Goal: Communication & Community: Answer question/provide support

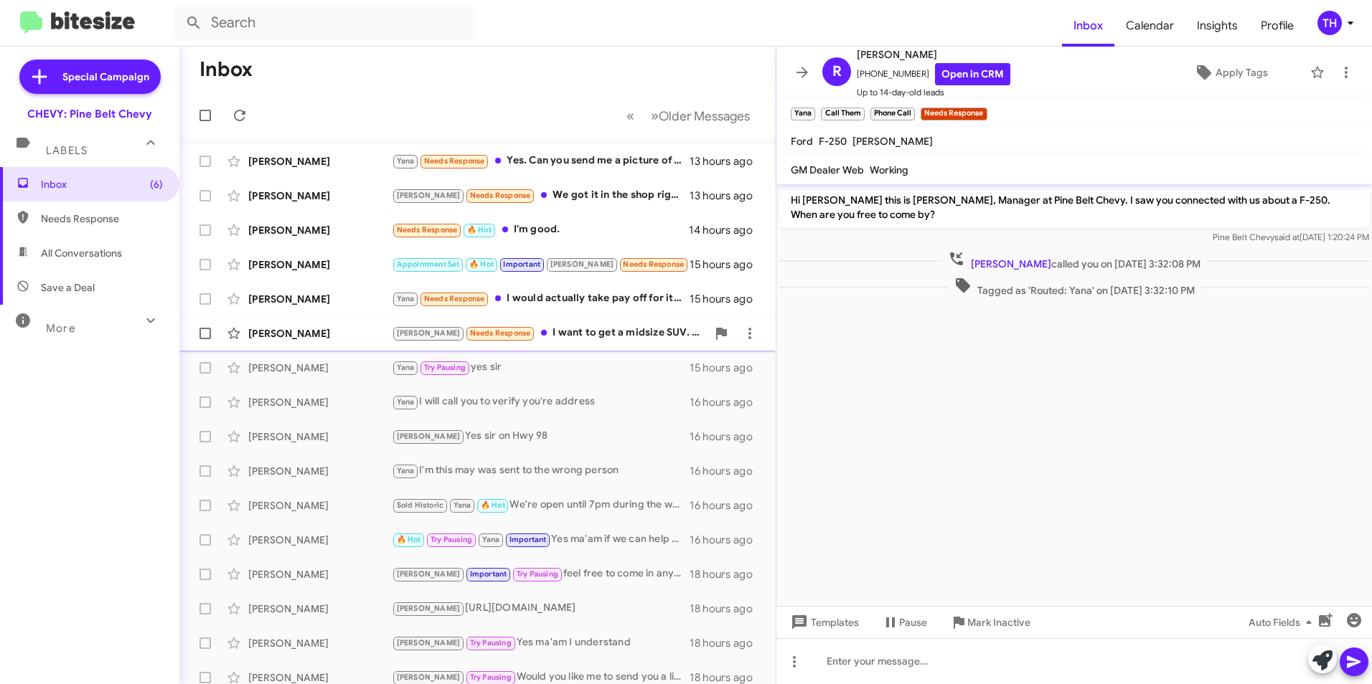
click at [591, 336] on div "[PERSON_NAME] Needs Response I want to get a midsize SUV. Buick, Chevy, or GMC" at bounding box center [549, 333] width 315 height 17
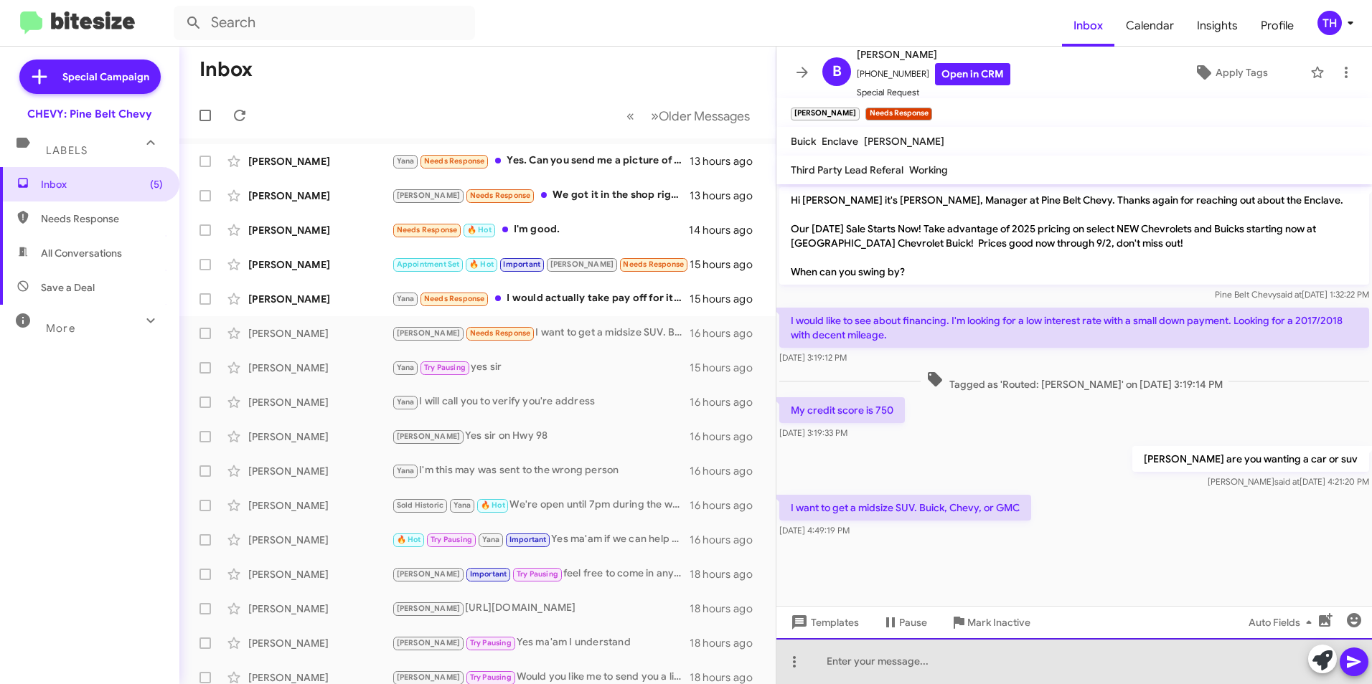
click at [852, 665] on div at bounding box center [1073, 662] width 595 height 46
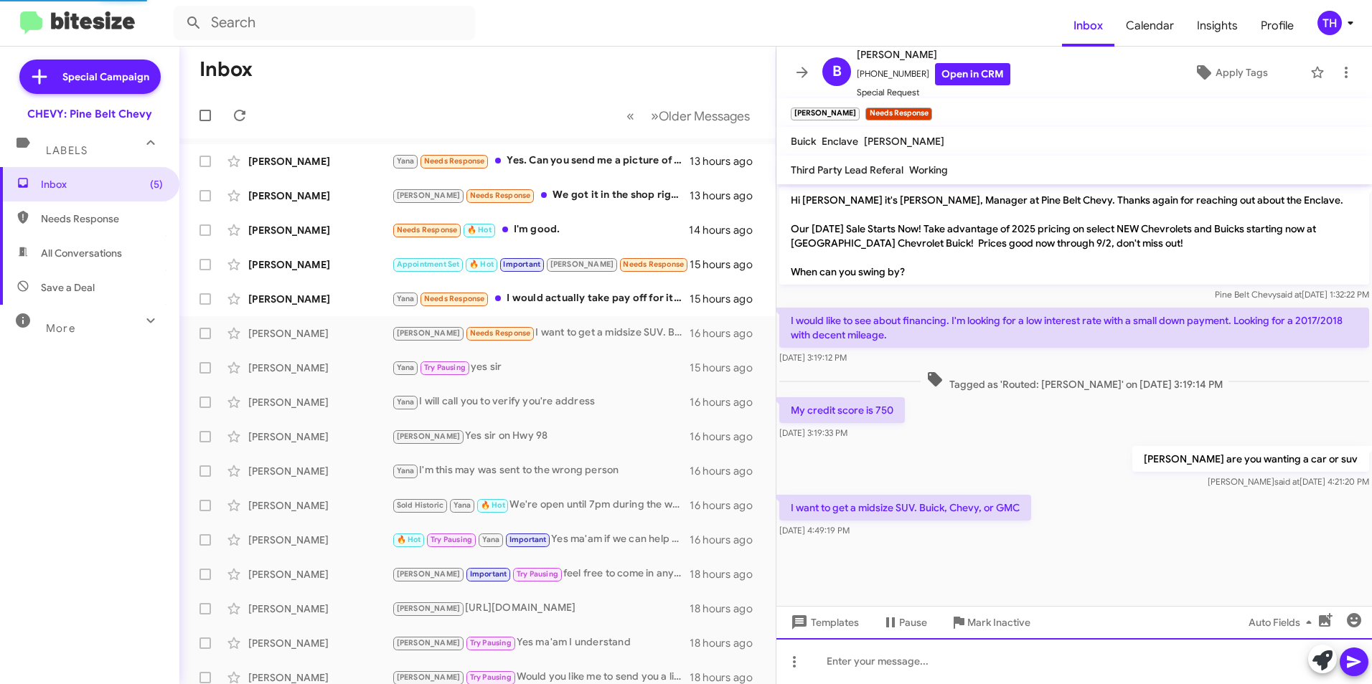
scroll to position [9, 0]
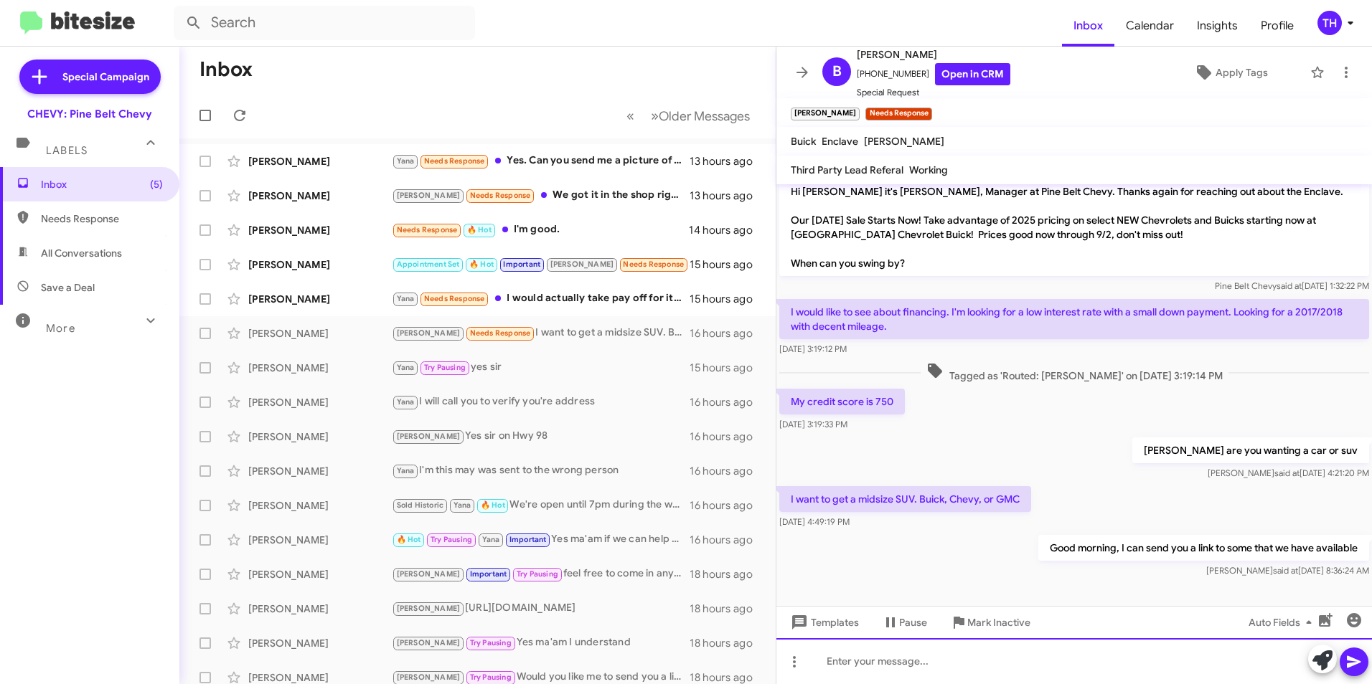
click at [887, 670] on div at bounding box center [1073, 662] width 595 height 46
click at [1360, 659] on icon at bounding box center [1353, 662] width 17 height 17
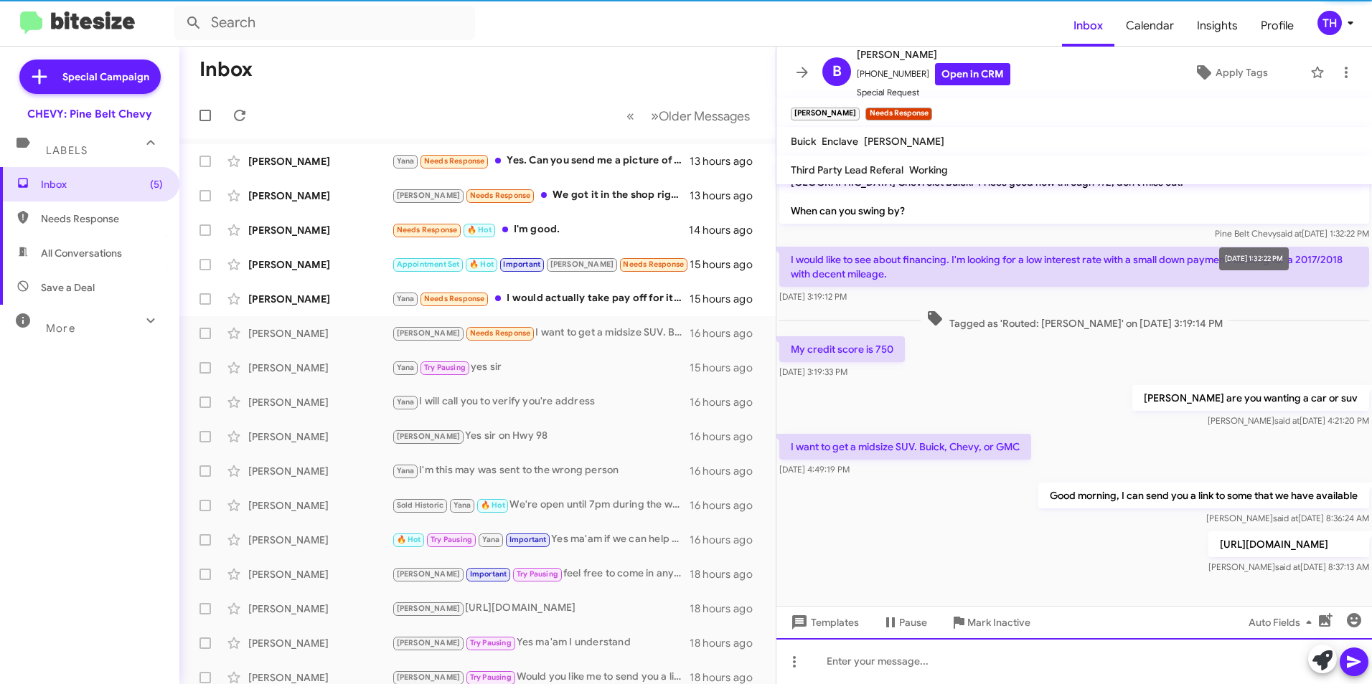
scroll to position [104, 0]
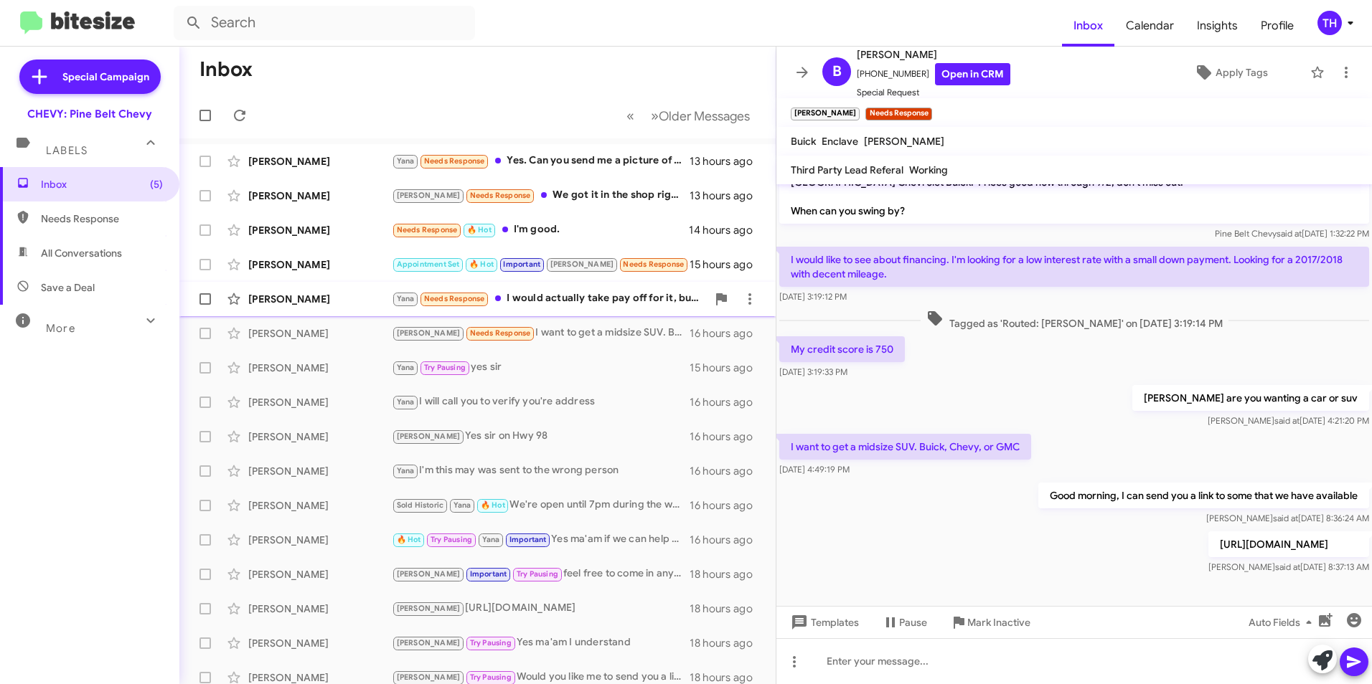
click at [291, 301] on div "[PERSON_NAME]" at bounding box center [319, 299] width 143 height 14
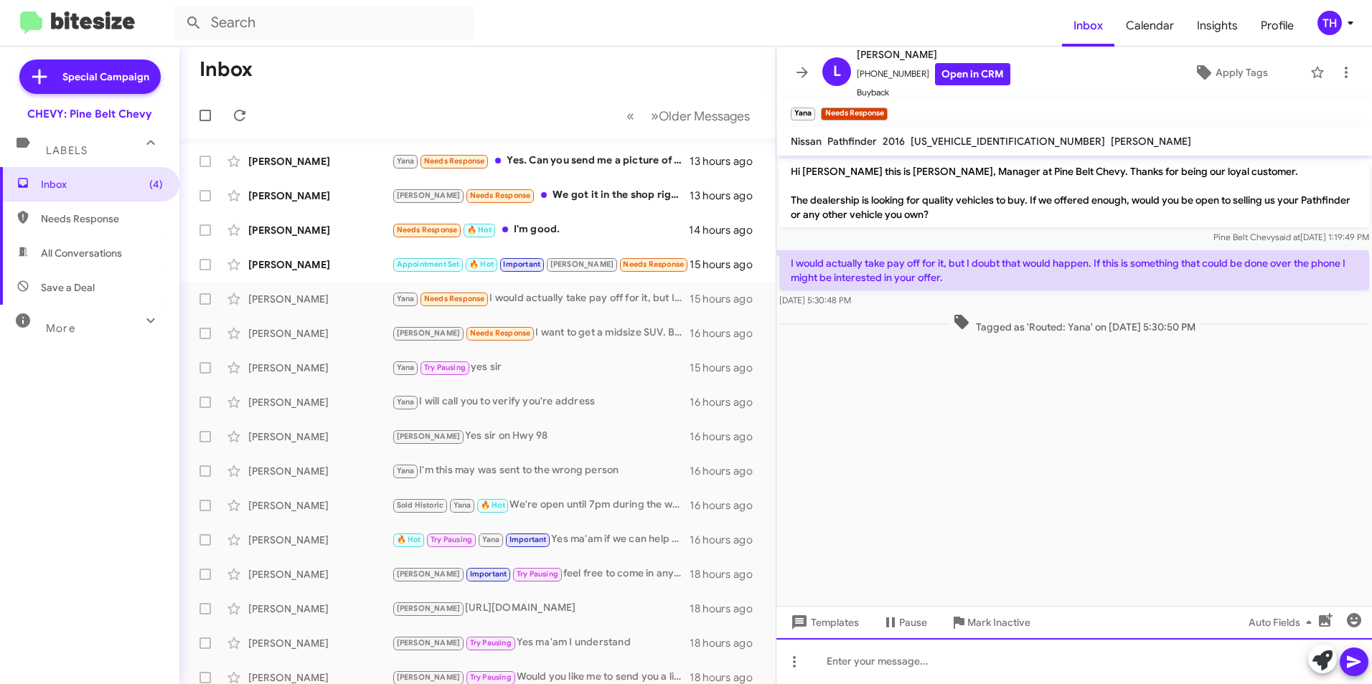
click at [874, 666] on div at bounding box center [1073, 662] width 595 height 46
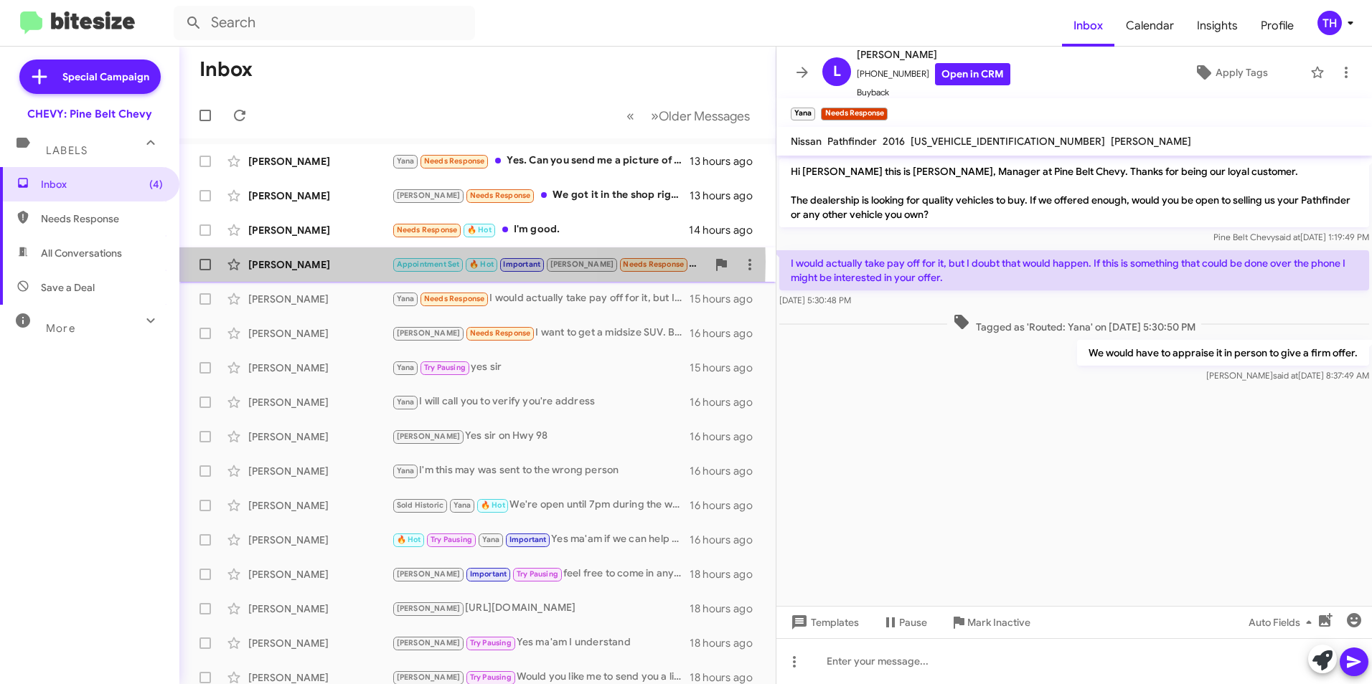
click at [316, 262] on div "[PERSON_NAME]" at bounding box center [319, 265] width 143 height 14
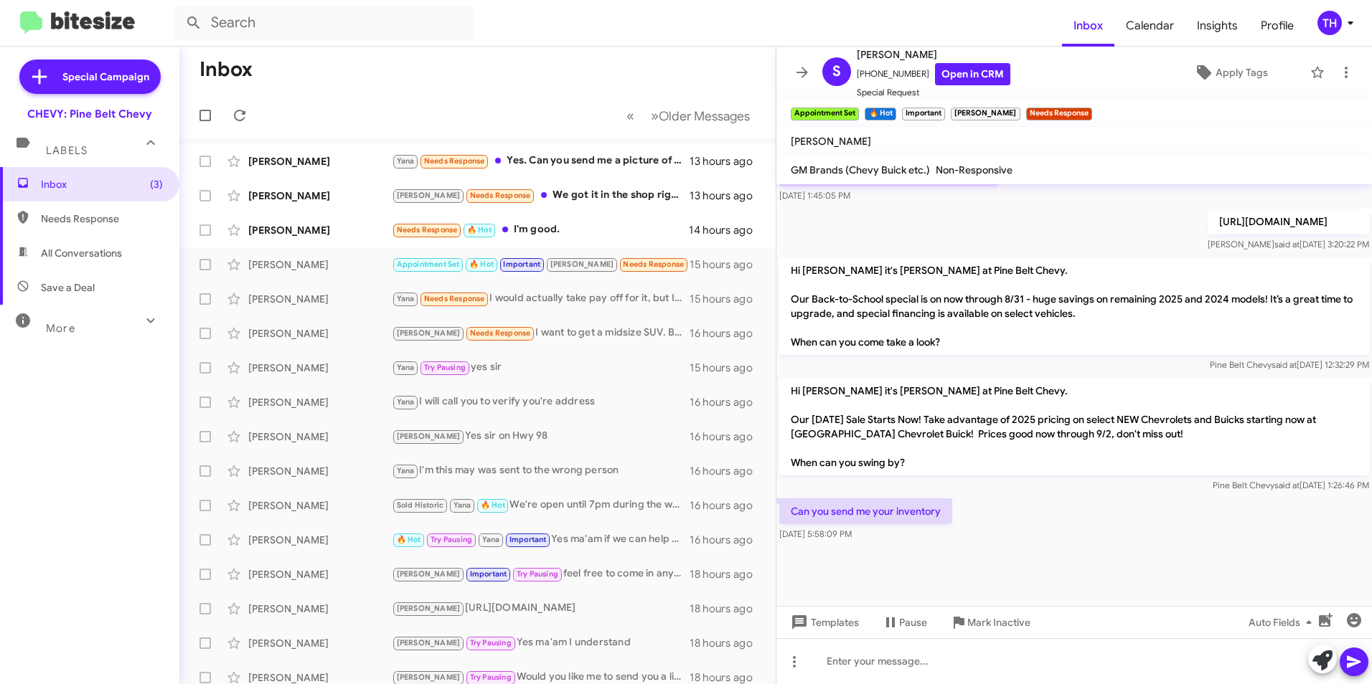
scroll to position [712, 0]
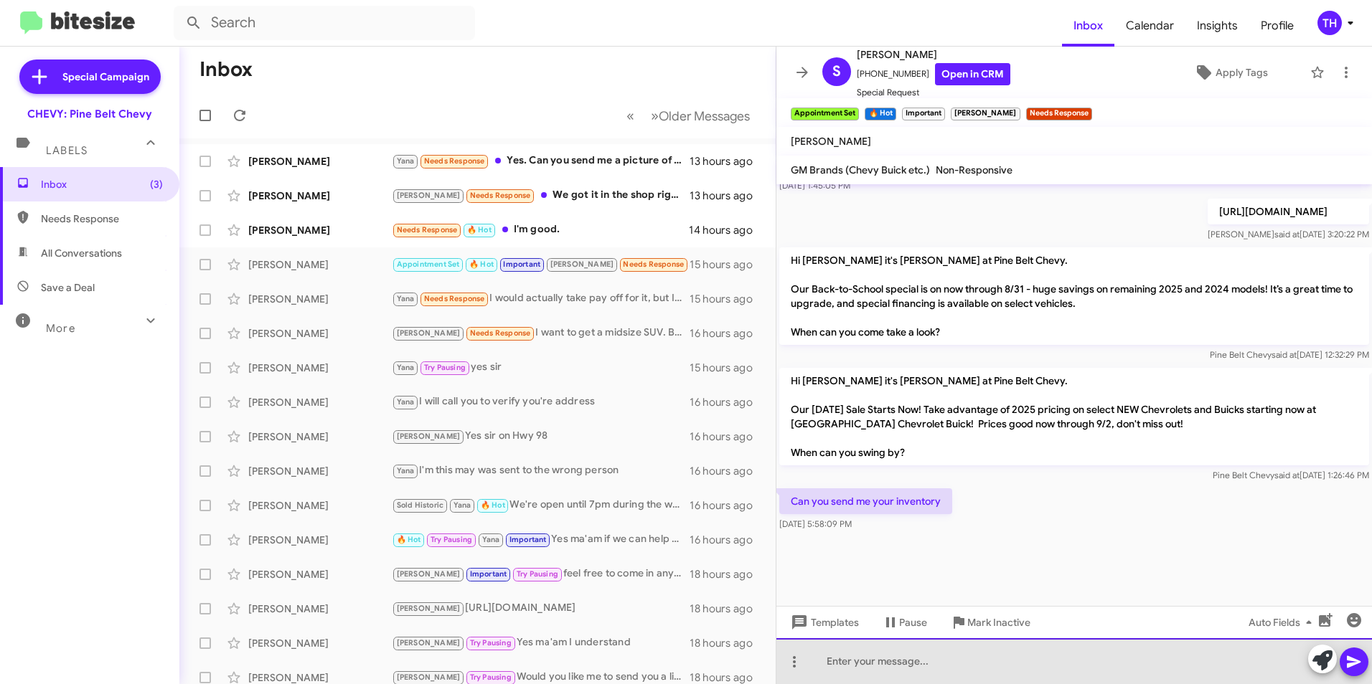
click at [826, 660] on div at bounding box center [1073, 662] width 595 height 46
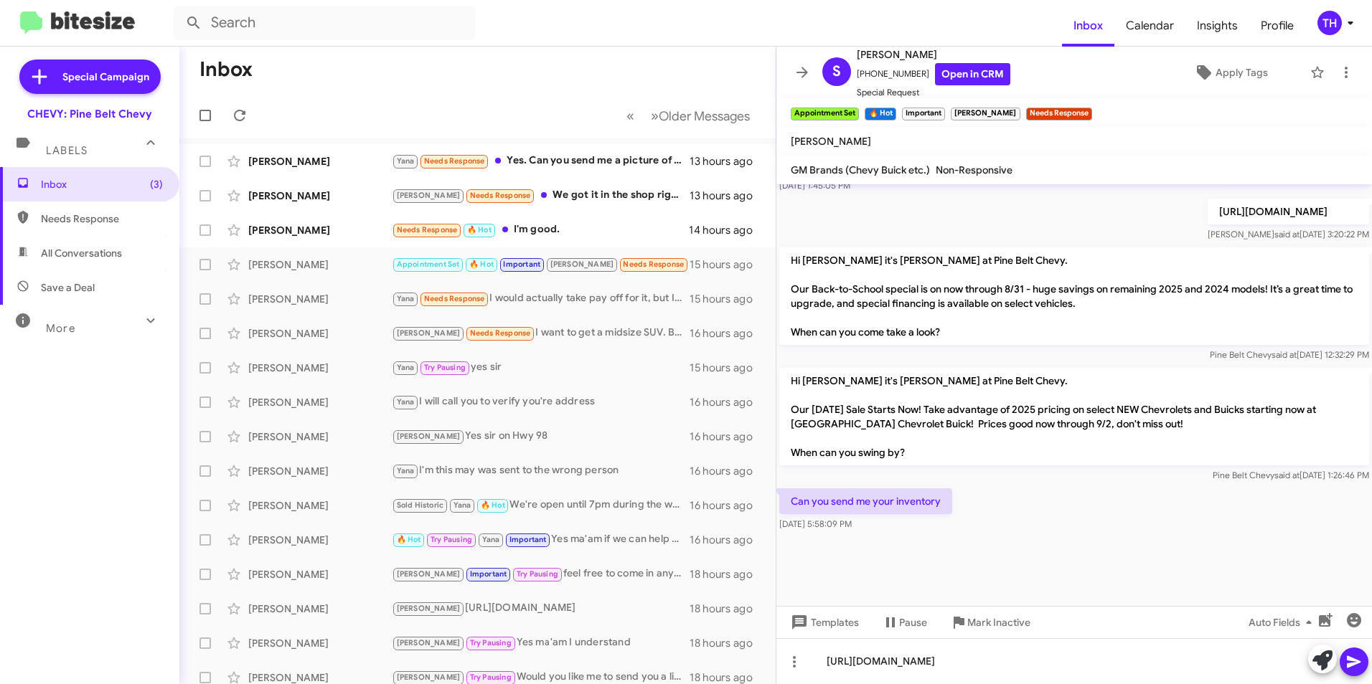
click at [1360, 661] on icon at bounding box center [1353, 662] width 17 height 17
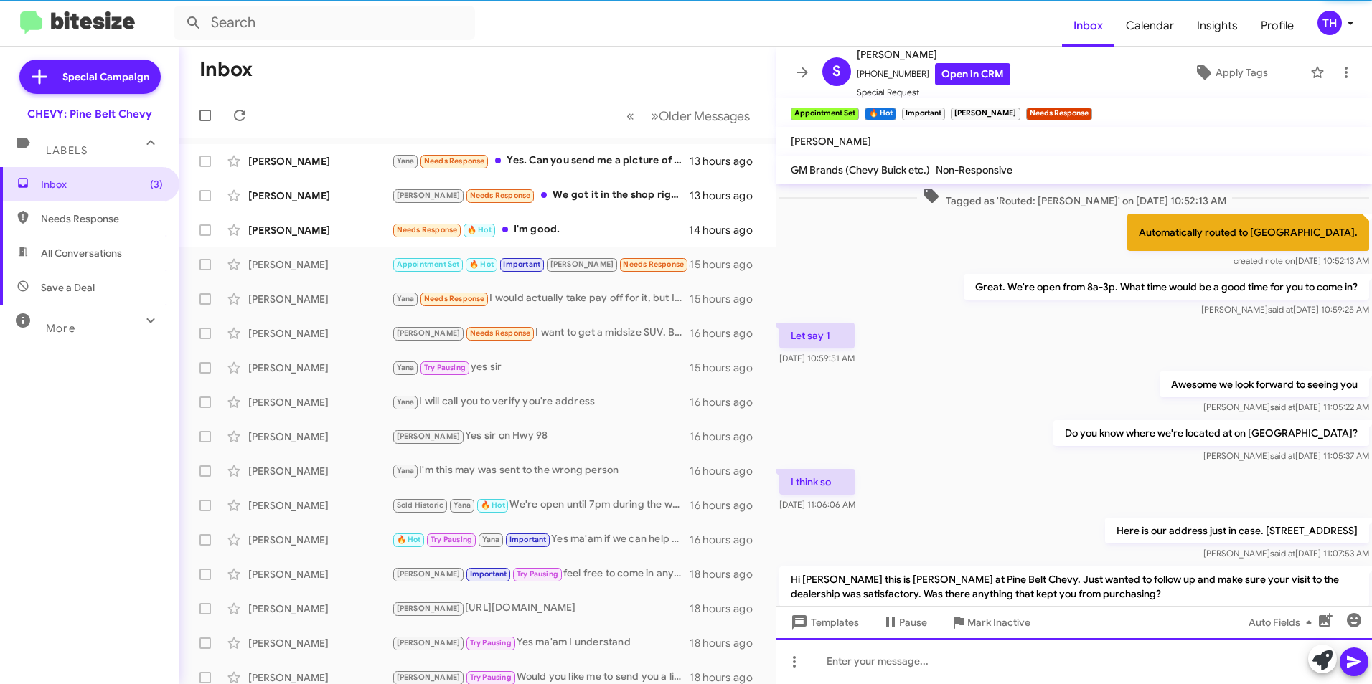
scroll to position [72, 0]
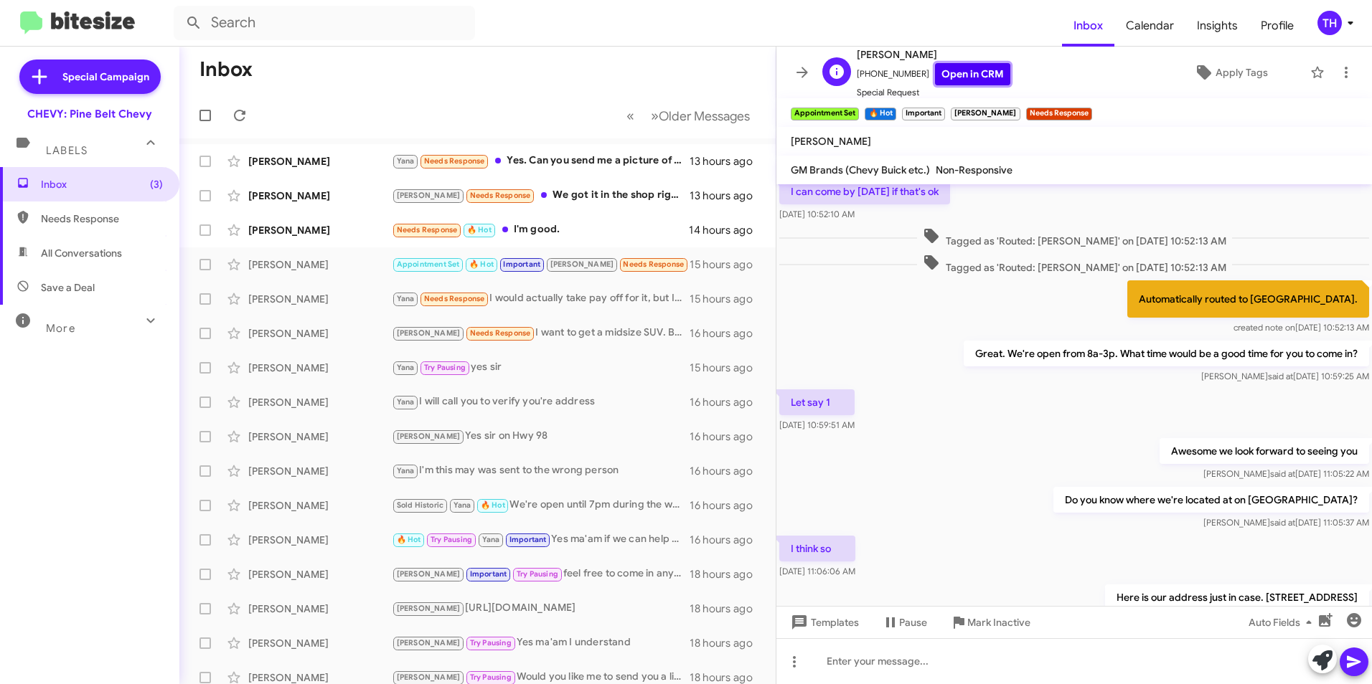
click at [989, 72] on link "Open in CRM" at bounding box center [972, 74] width 75 height 22
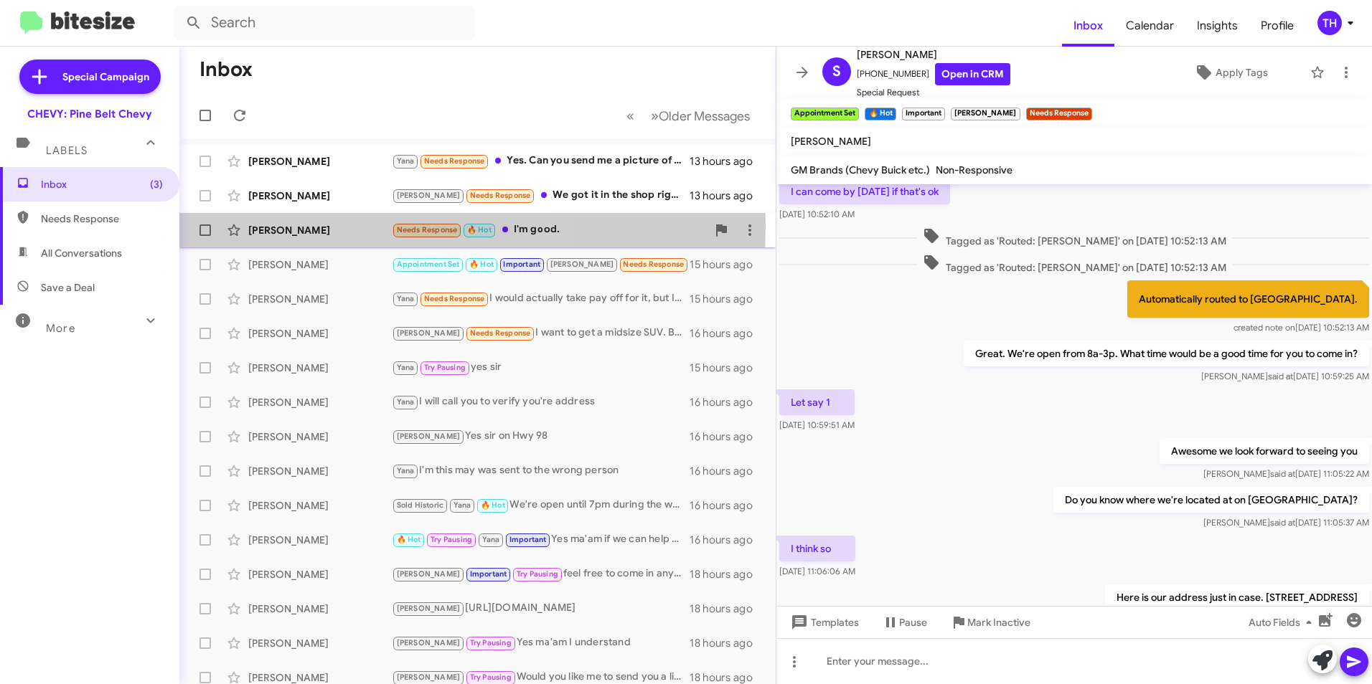
click at [304, 225] on div "[PERSON_NAME]" at bounding box center [319, 230] width 143 height 14
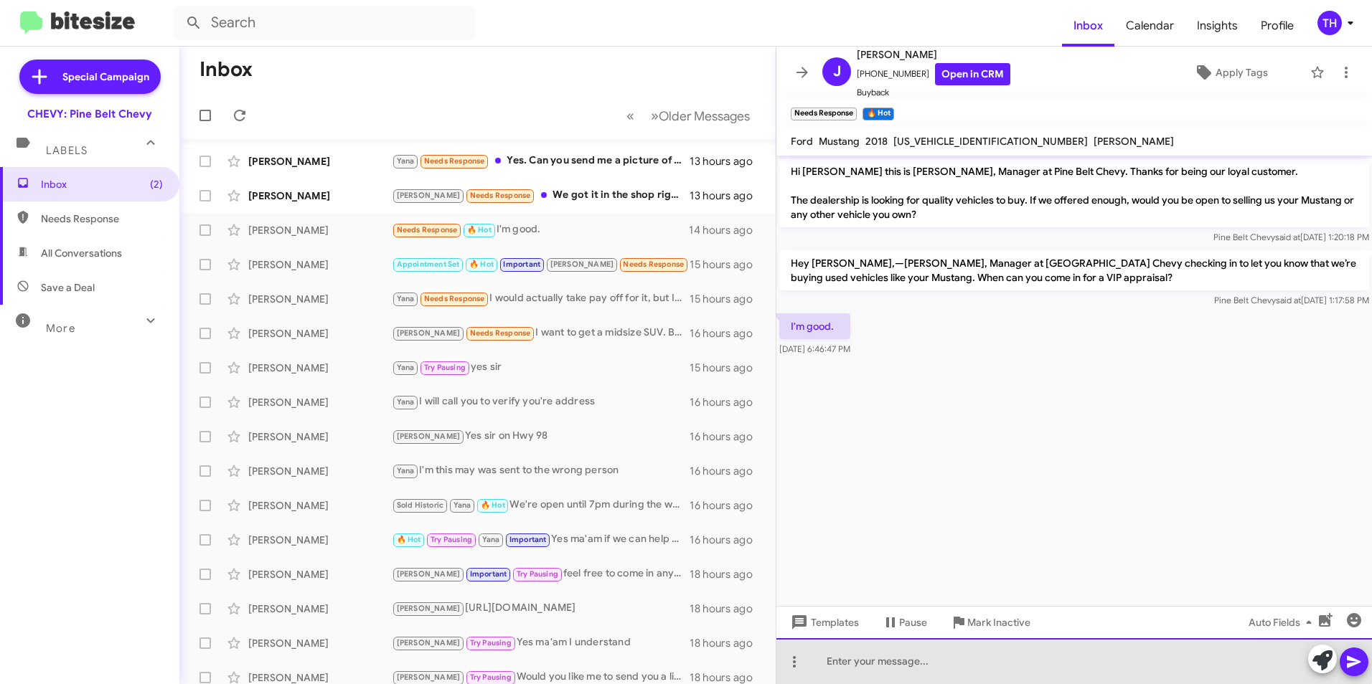
click at [859, 656] on div at bounding box center [1073, 662] width 595 height 46
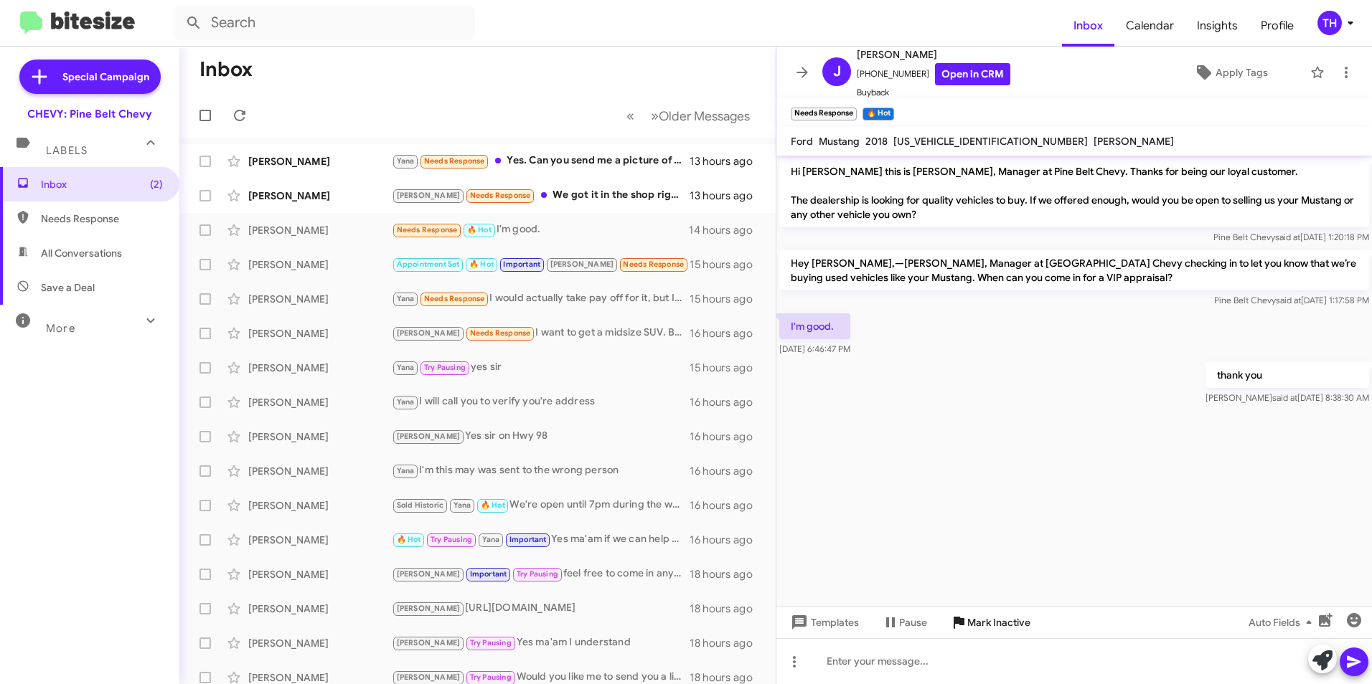
click at [978, 622] on span "Mark Inactive" at bounding box center [998, 623] width 63 height 26
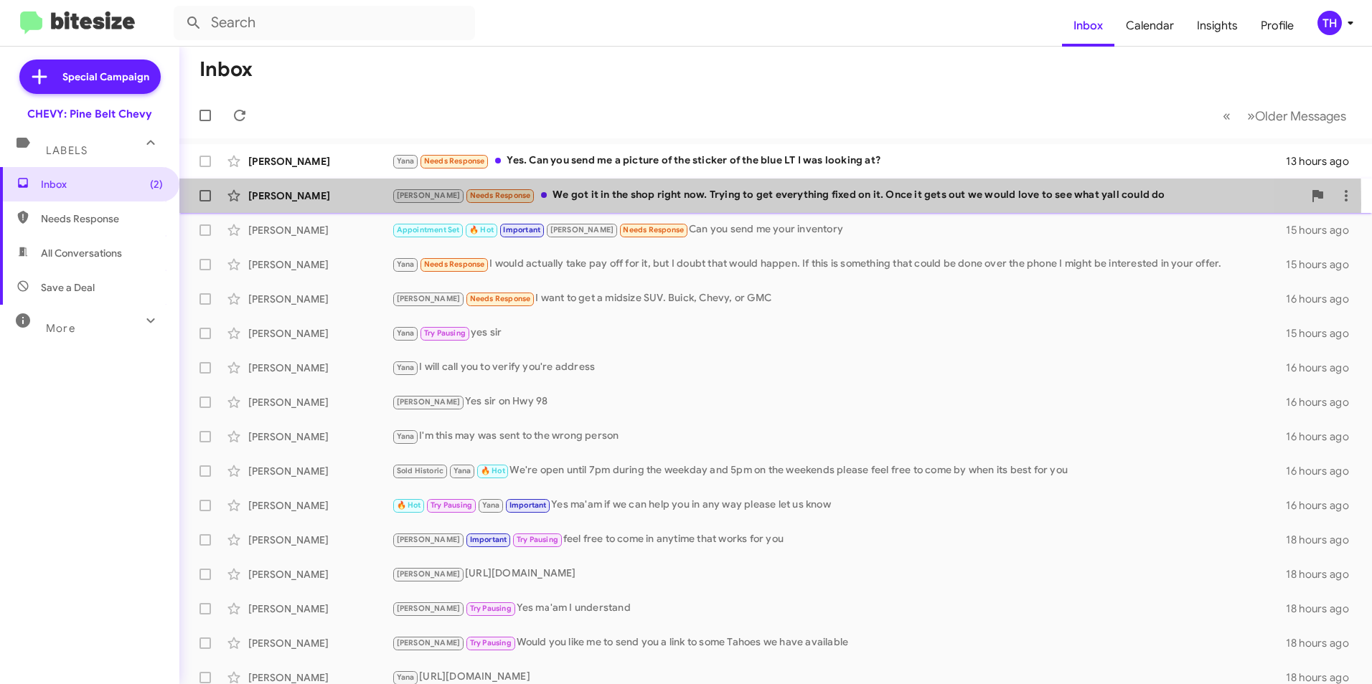
click at [315, 204] on div "[PERSON_NAME] Needs Response We got it in the shop right now. Trying to get eve…" at bounding box center [775, 196] width 1169 height 29
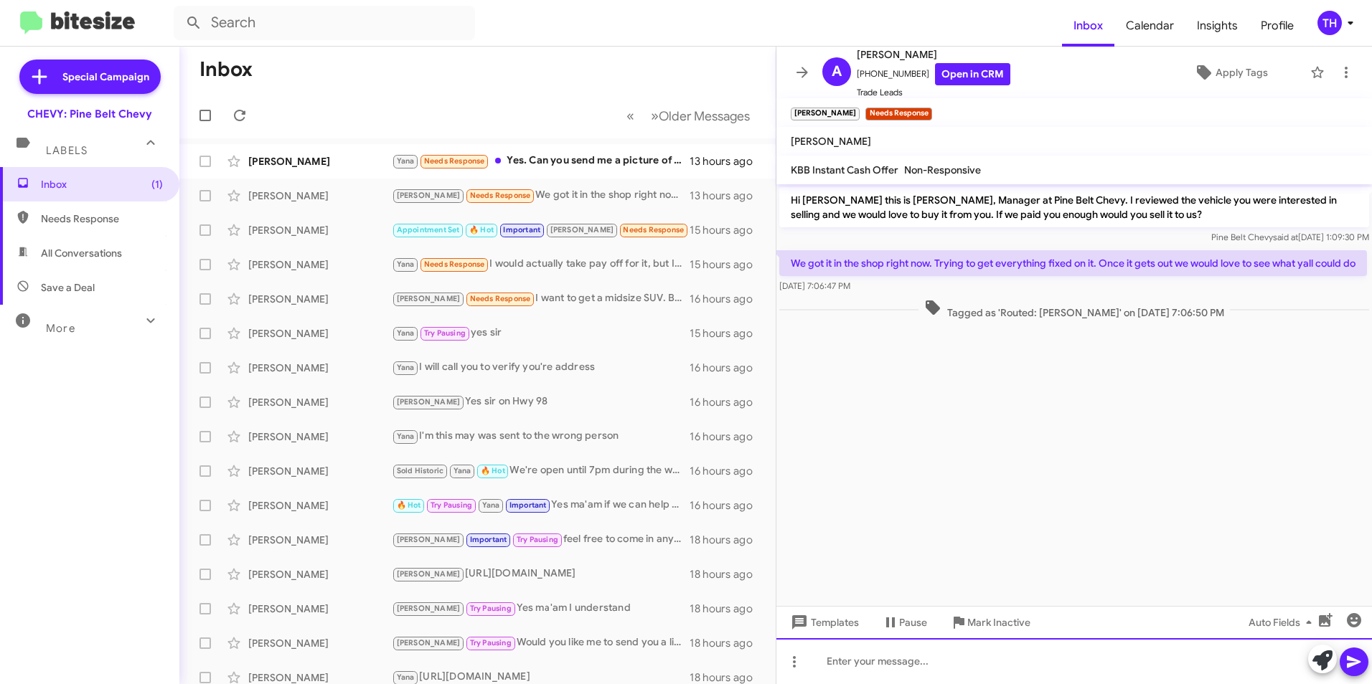
click at [836, 667] on div at bounding box center [1073, 662] width 595 height 46
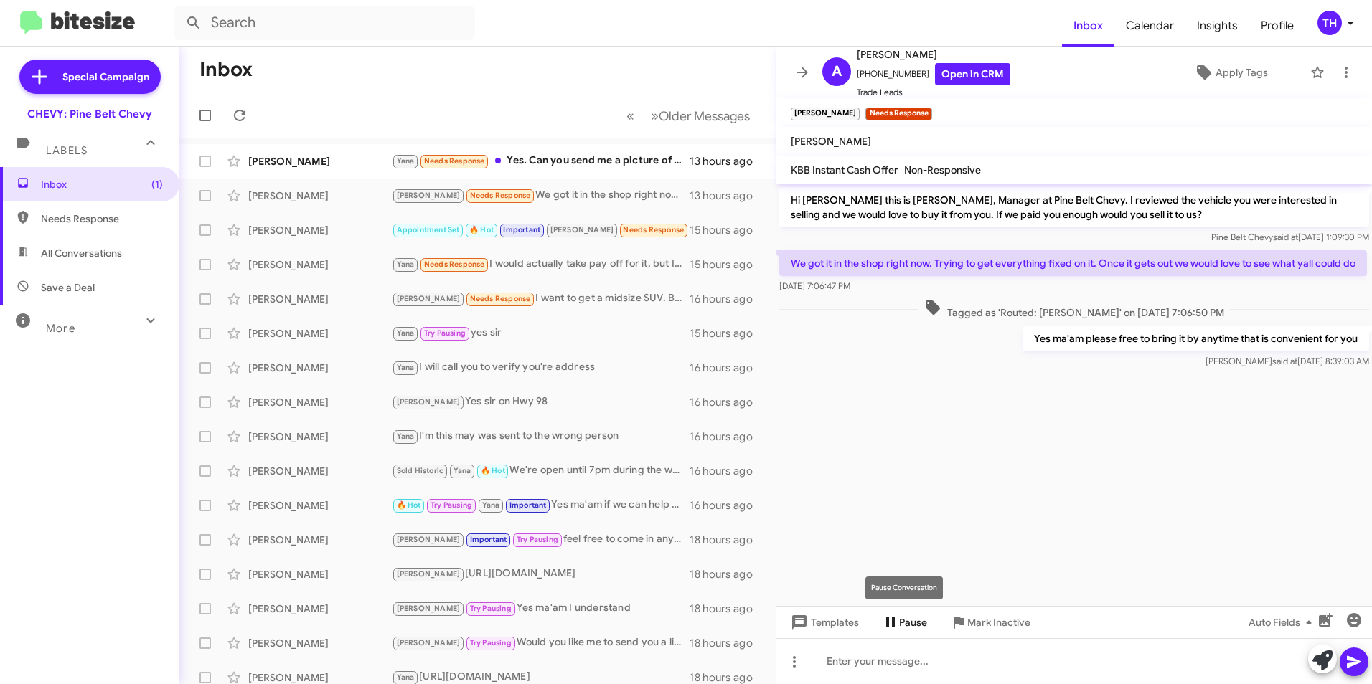
click at [906, 623] on span "Pause" at bounding box center [913, 623] width 28 height 26
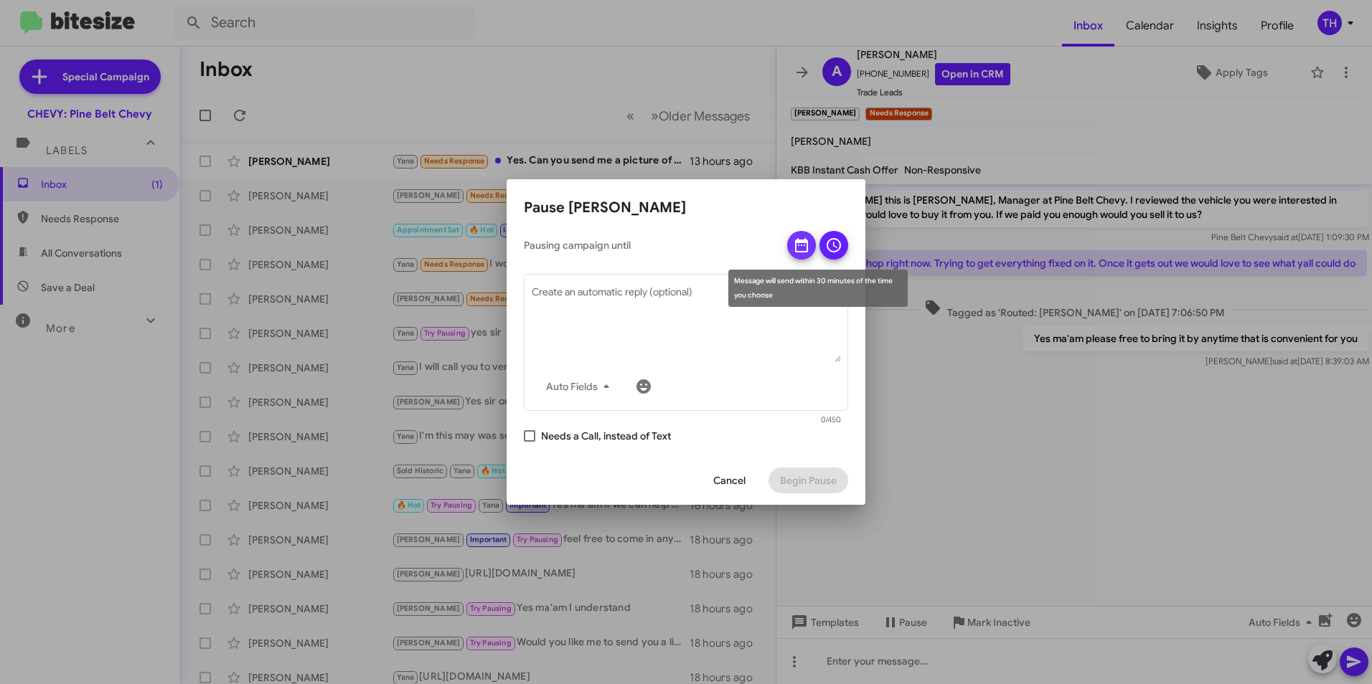
click at [799, 248] on icon at bounding box center [801, 245] width 17 height 17
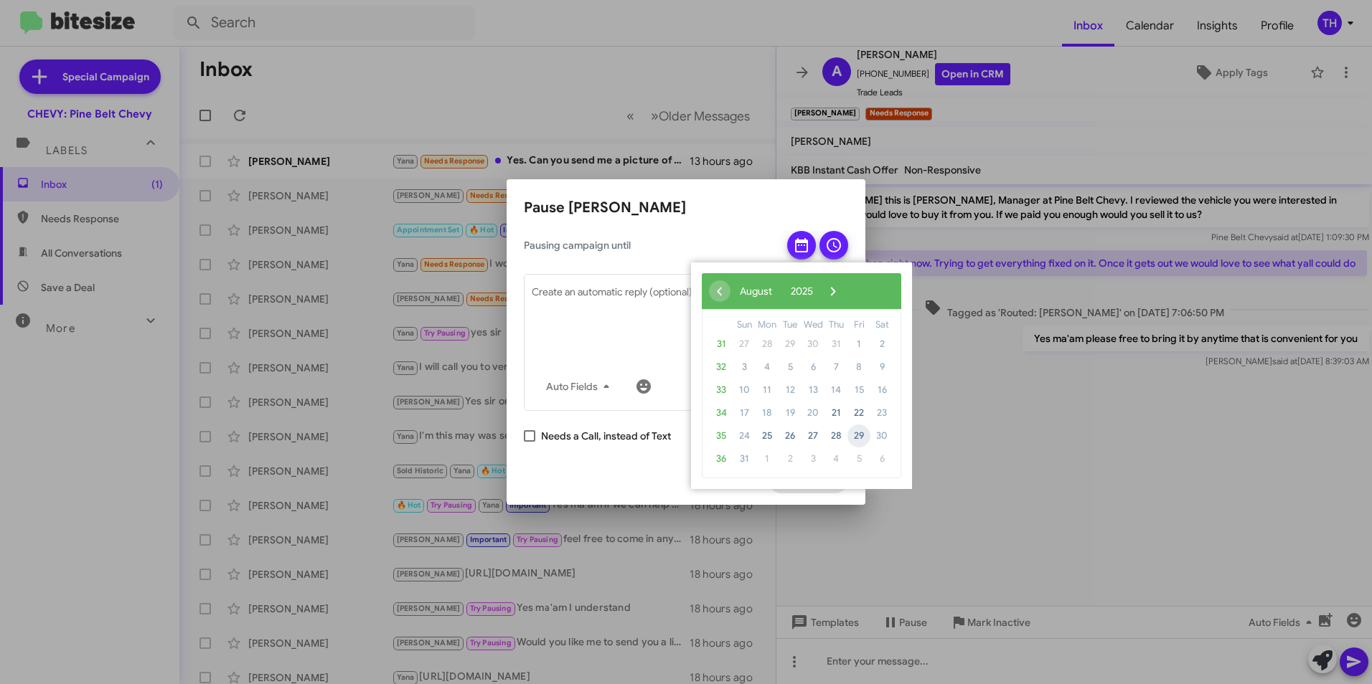
click at [859, 434] on span "29" at bounding box center [858, 436] width 23 height 23
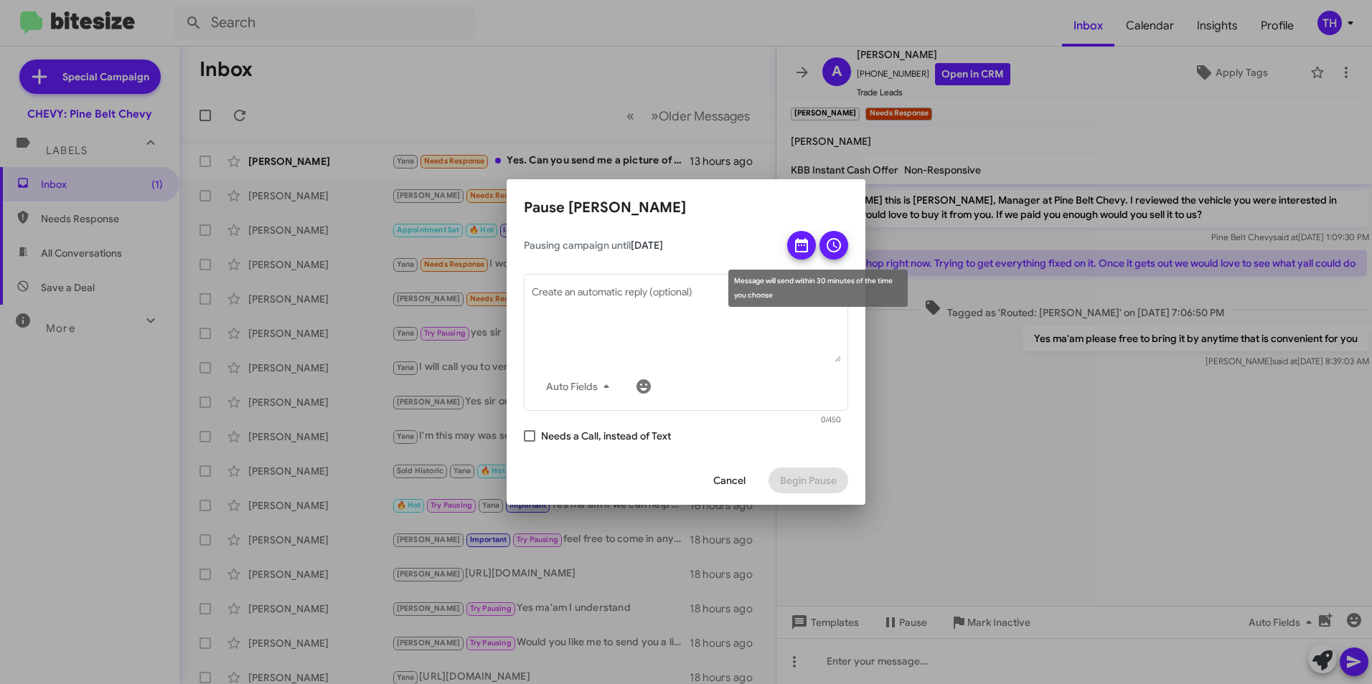
click at [835, 248] on icon at bounding box center [833, 245] width 17 height 17
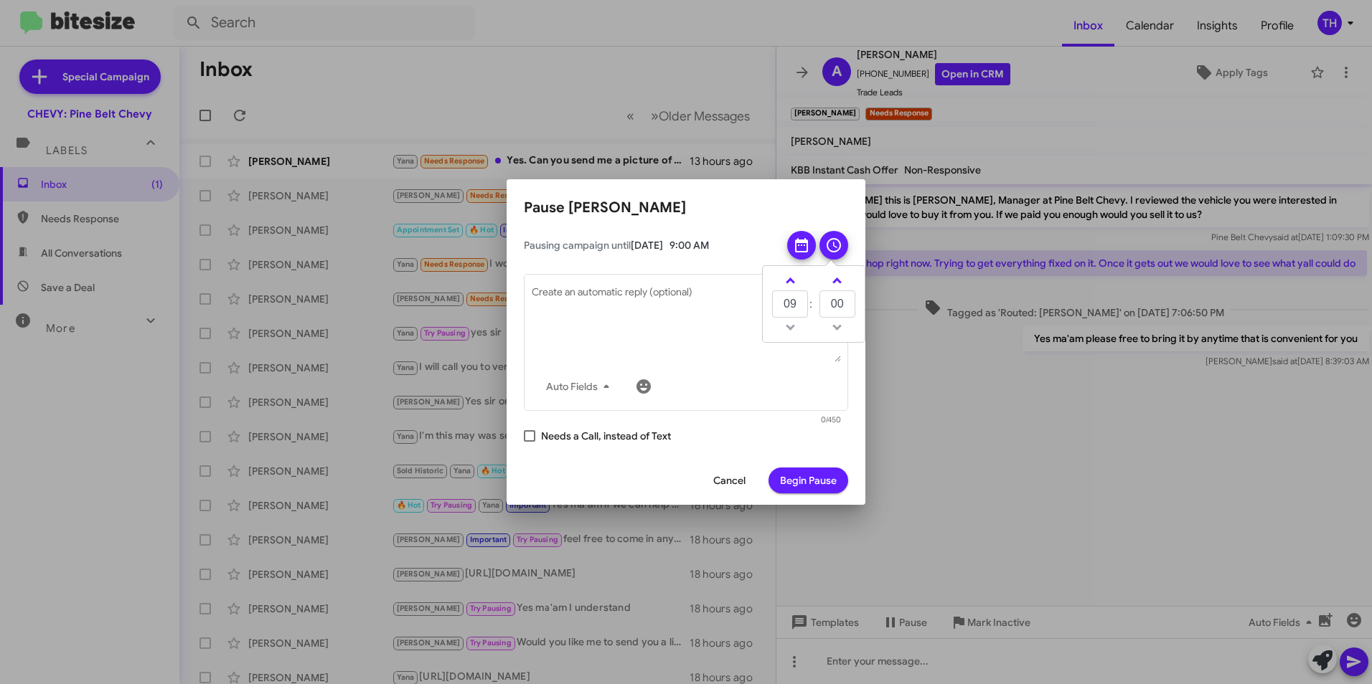
click at [796, 476] on span "Begin Pause" at bounding box center [808, 481] width 57 height 26
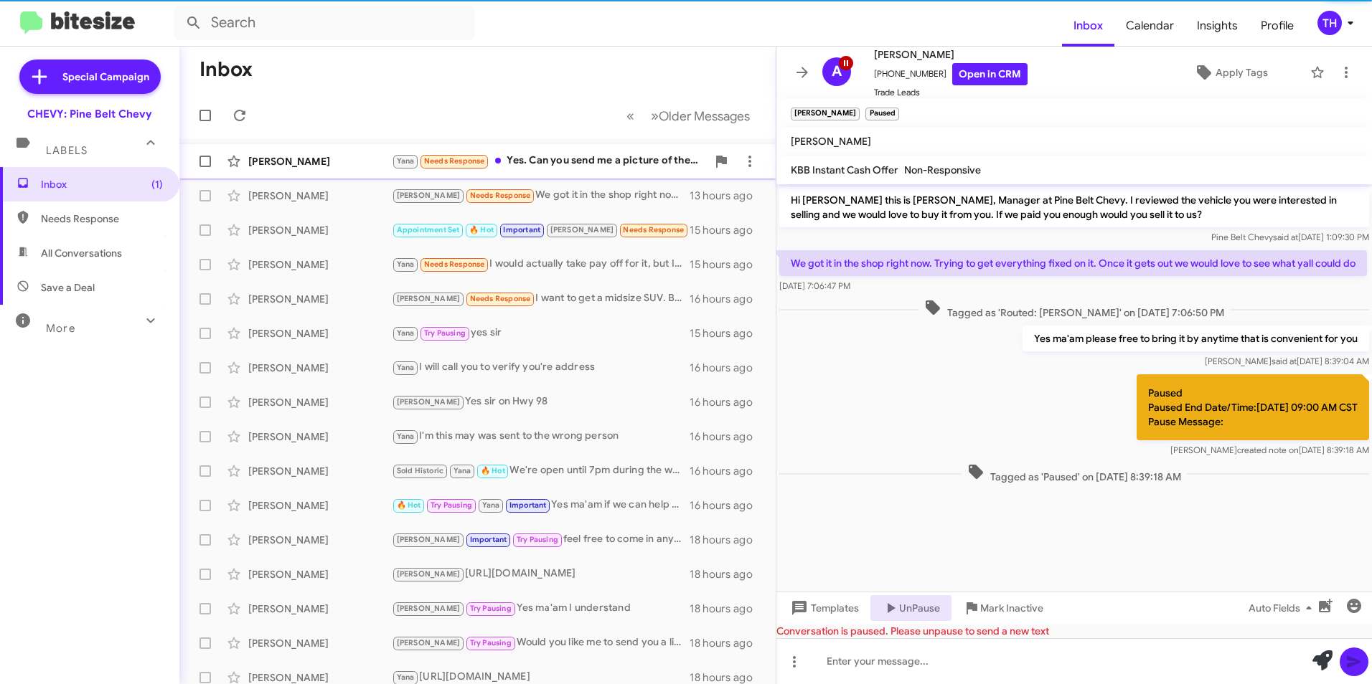
click at [334, 156] on div "[PERSON_NAME]" at bounding box center [319, 161] width 143 height 14
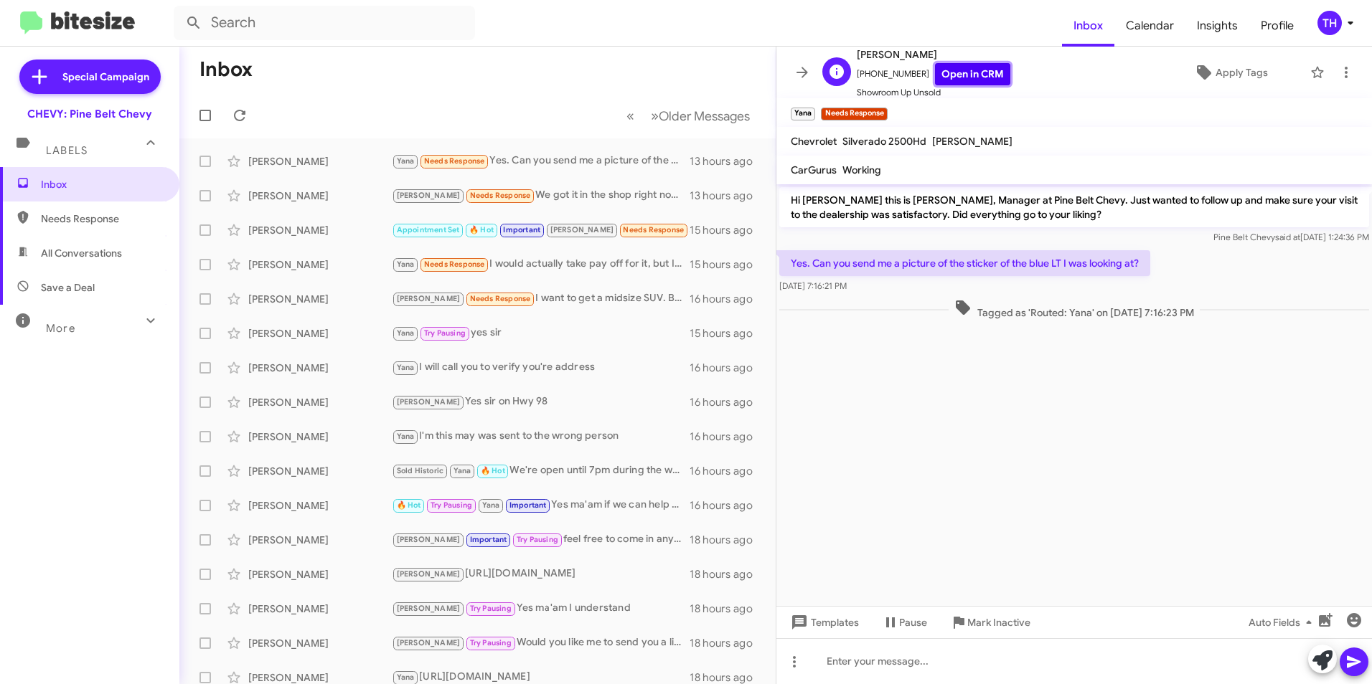
click at [974, 72] on link "Open in CRM" at bounding box center [972, 74] width 75 height 22
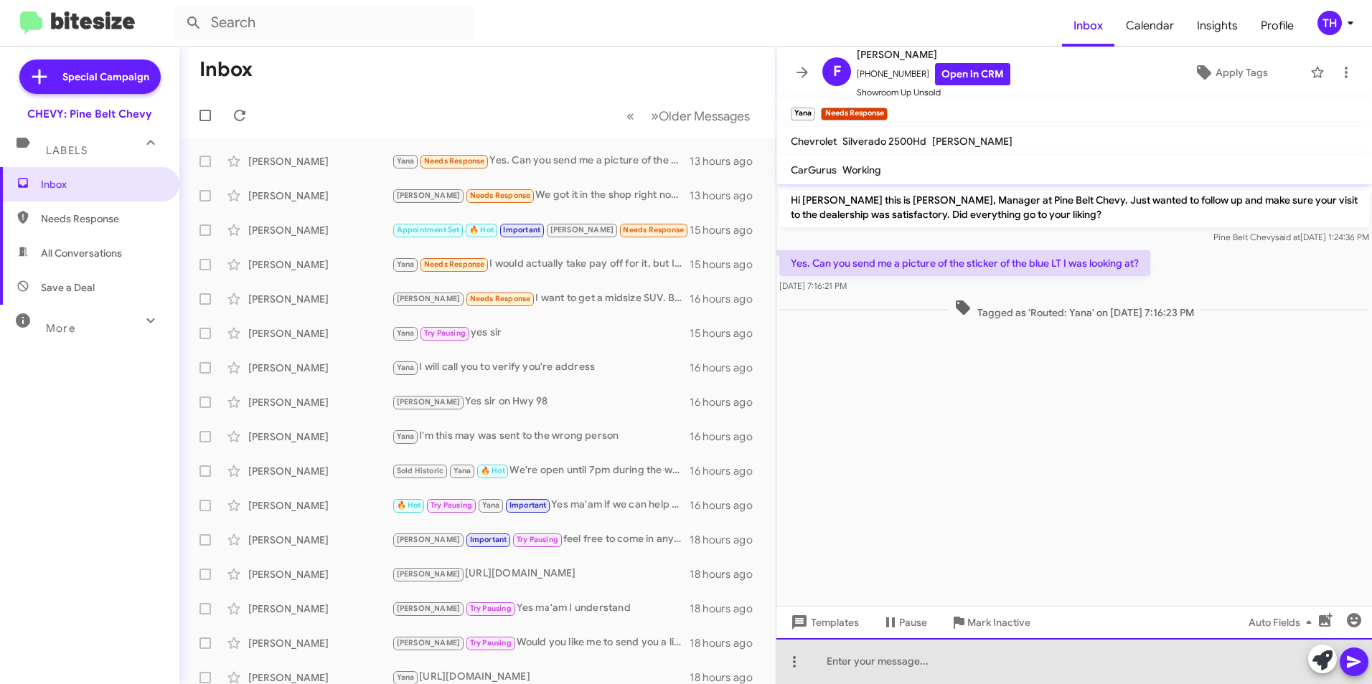
click at [970, 657] on div at bounding box center [1073, 662] width 595 height 46
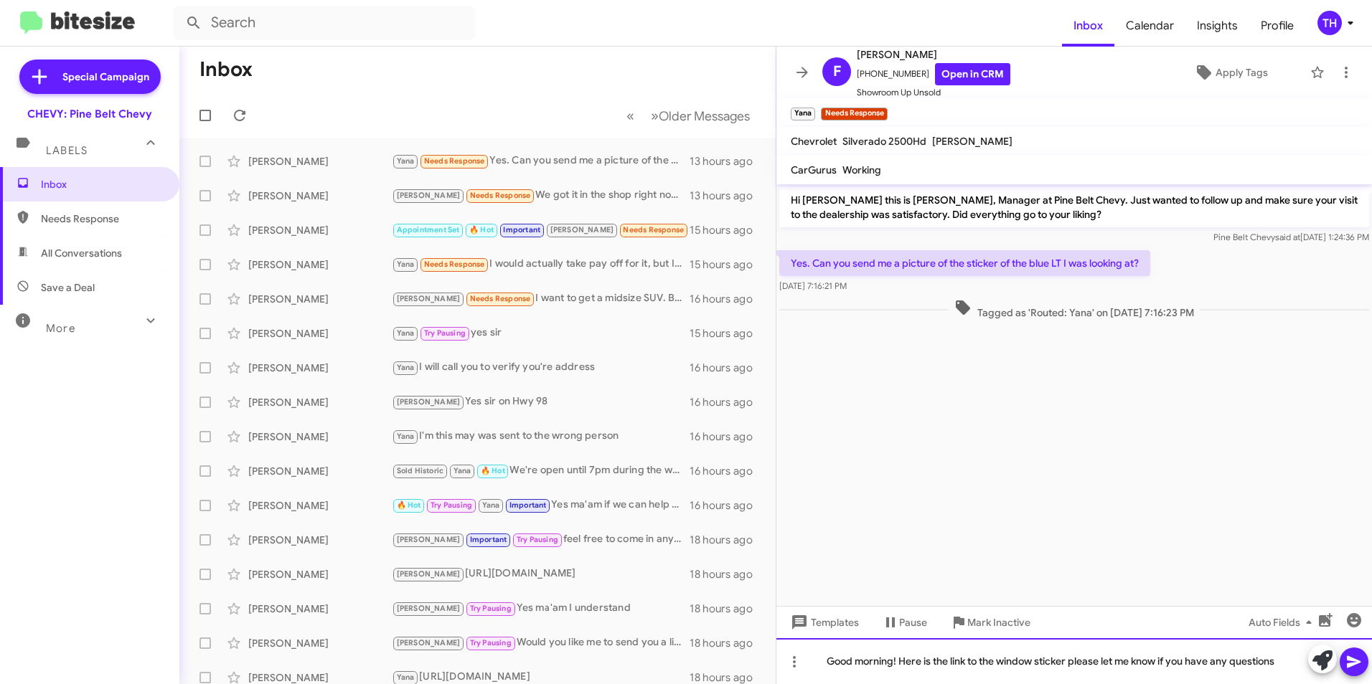
click at [1230, 659] on div "Good morning! Here is the link to the window sticker please let me know if you …" at bounding box center [1073, 662] width 595 height 46
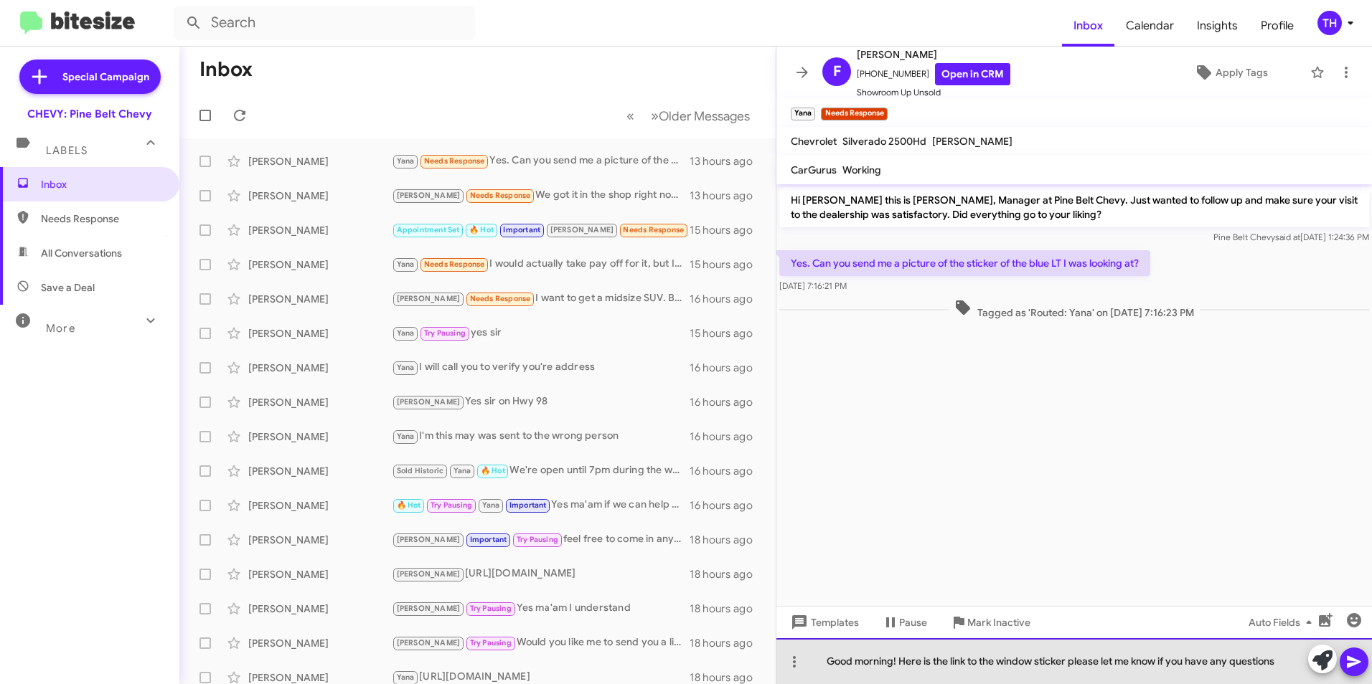
click at [1237, 662] on div "Good morning! Here is the link to the window sticker please let me know if you …" at bounding box center [1073, 662] width 595 height 46
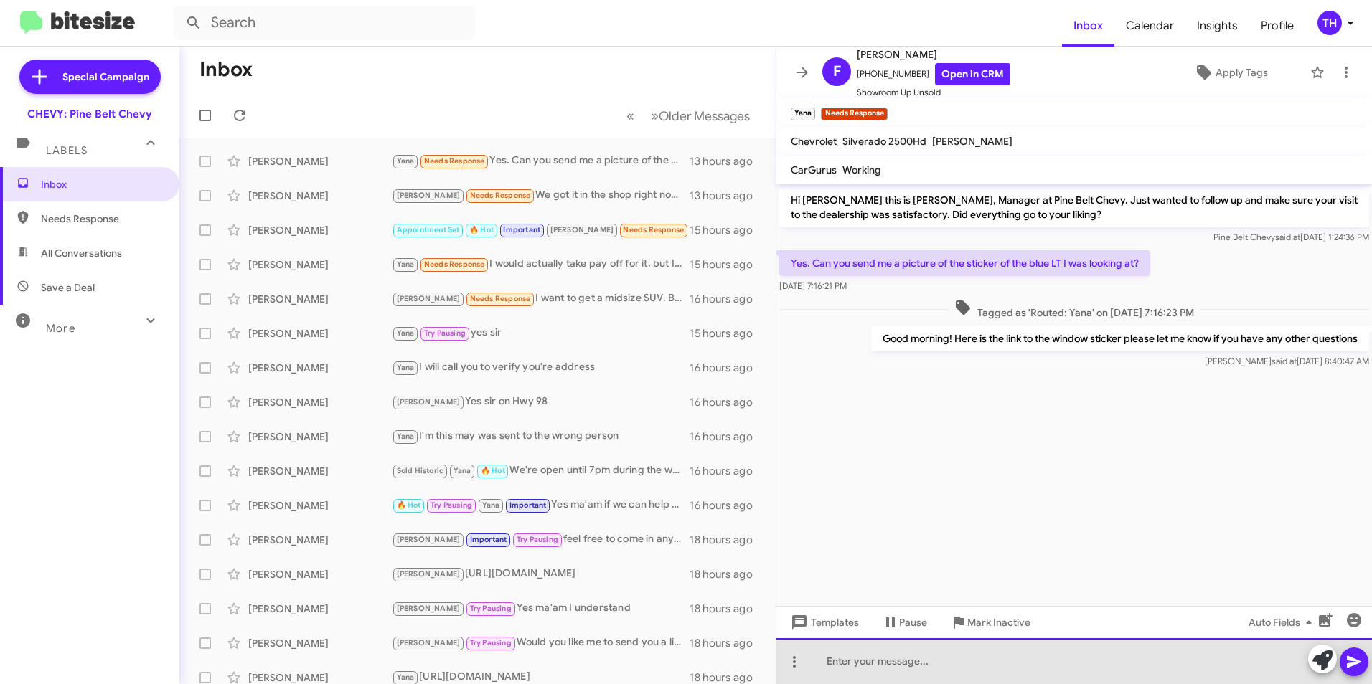
click at [867, 669] on div at bounding box center [1073, 662] width 595 height 46
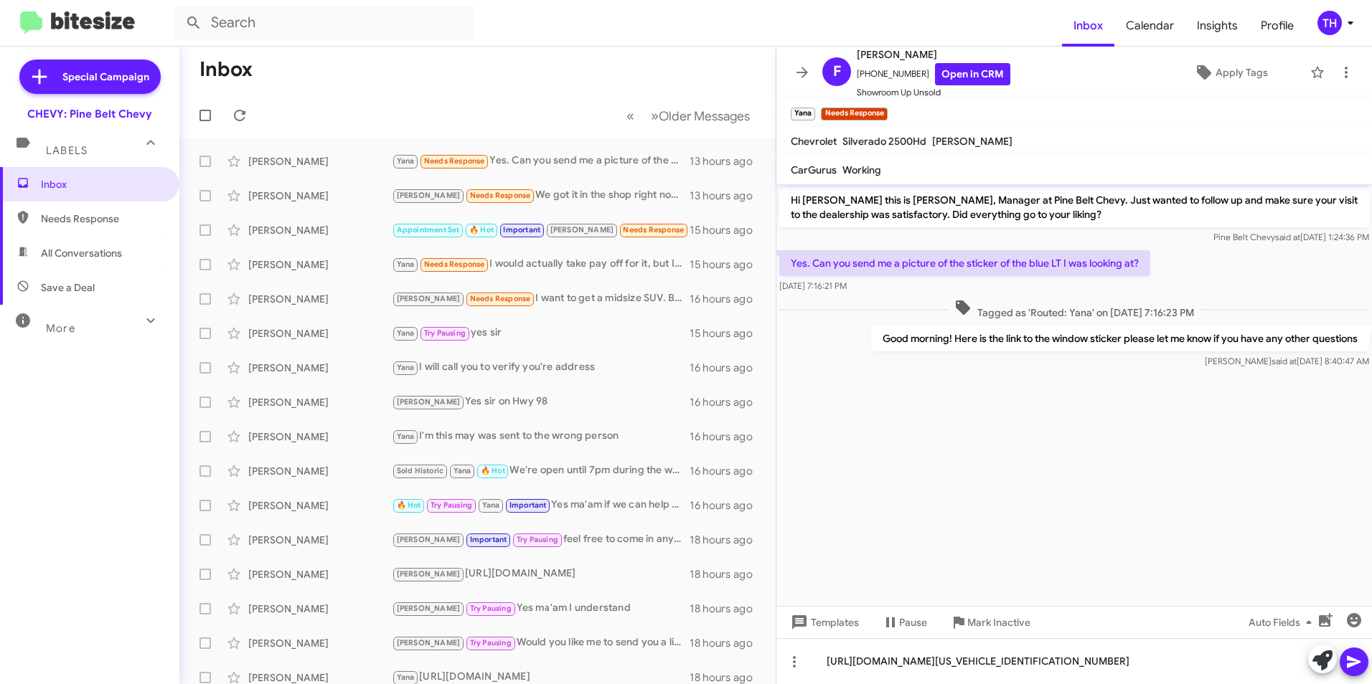
click at [1347, 654] on icon at bounding box center [1353, 662] width 17 height 17
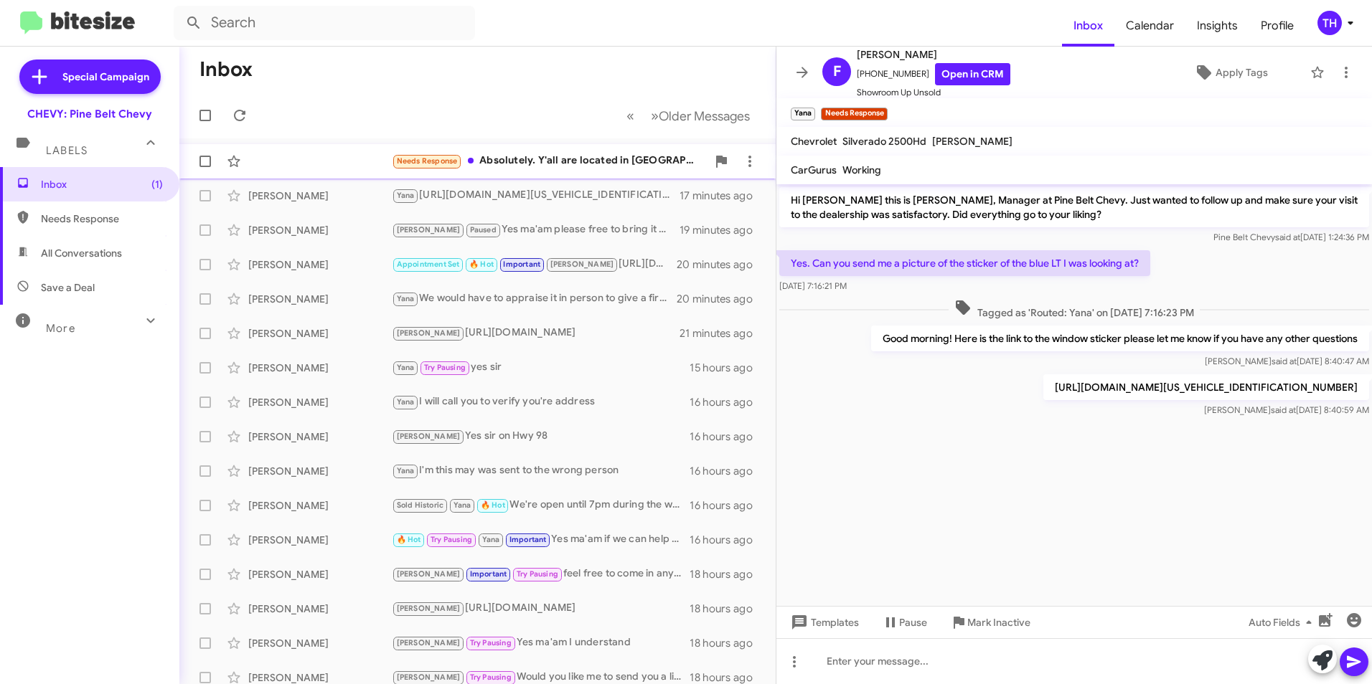
click at [567, 163] on div "Needs Response Absolutely. Y'all are located in [GEOGRAPHIC_DATA] correct? How …" at bounding box center [549, 161] width 315 height 17
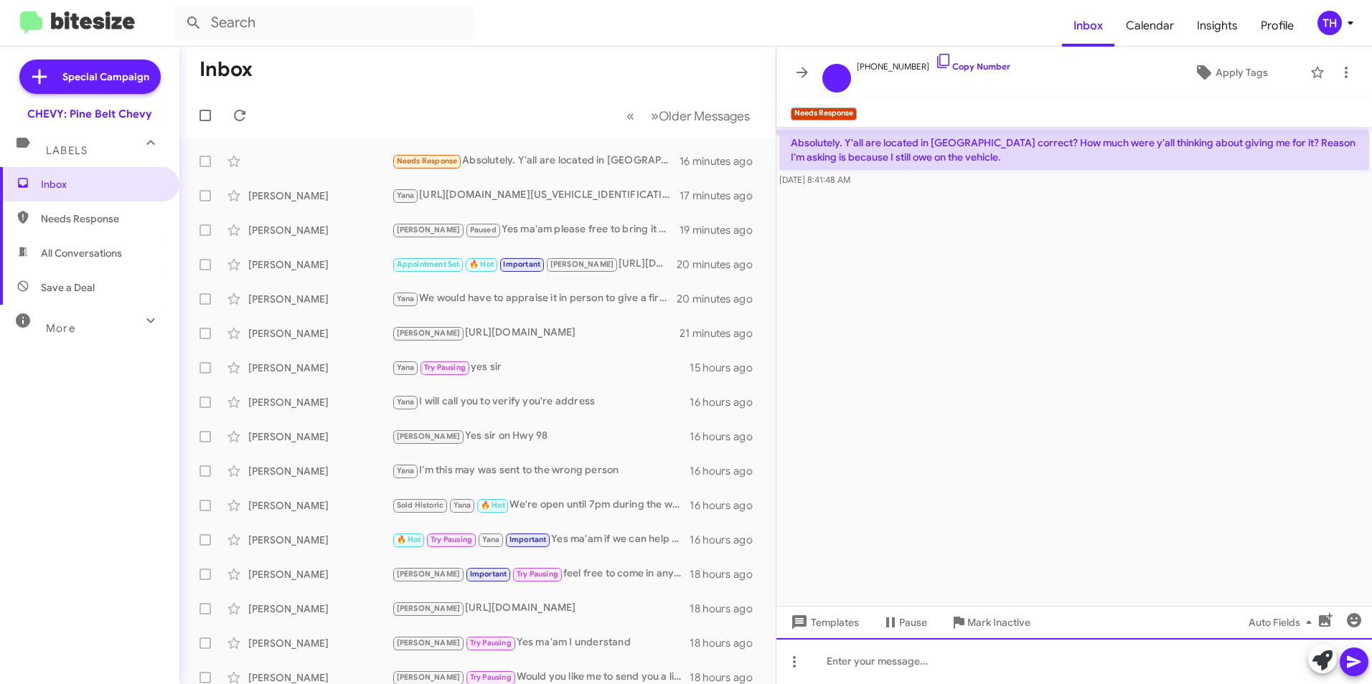
click at [898, 659] on div at bounding box center [1073, 662] width 595 height 46
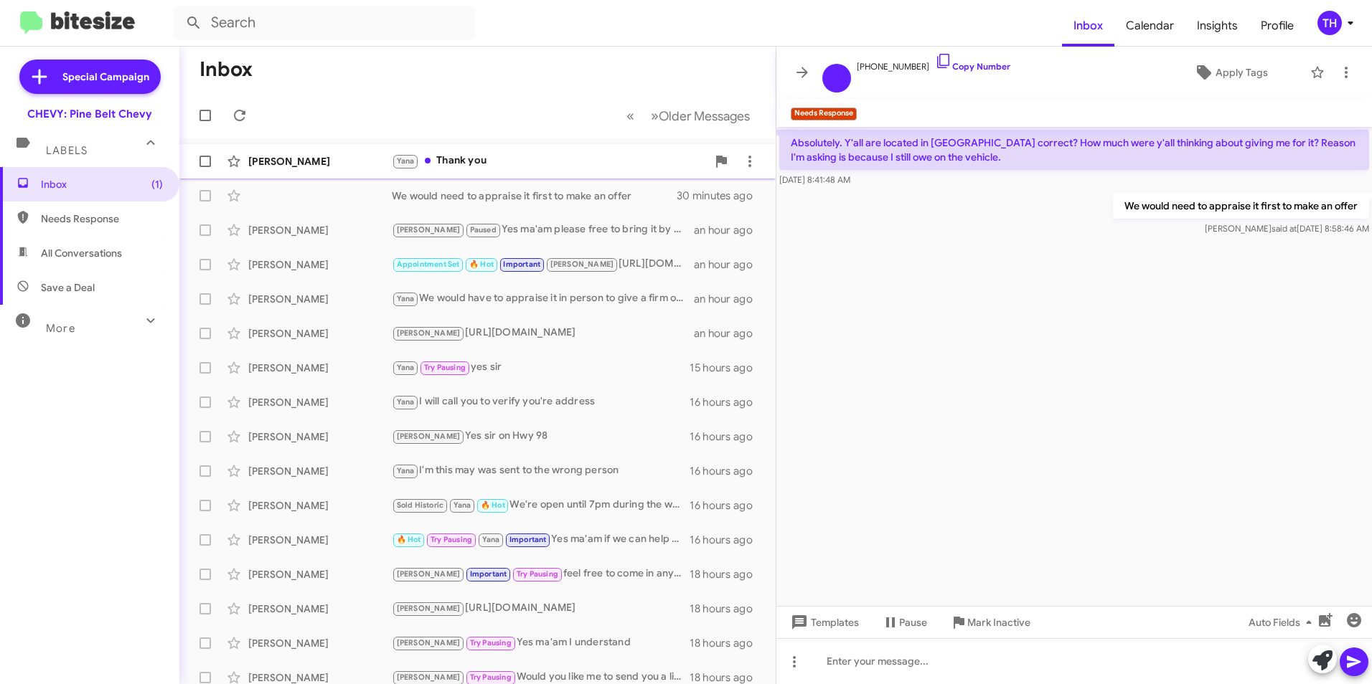
click at [317, 160] on div "[PERSON_NAME]" at bounding box center [319, 161] width 143 height 14
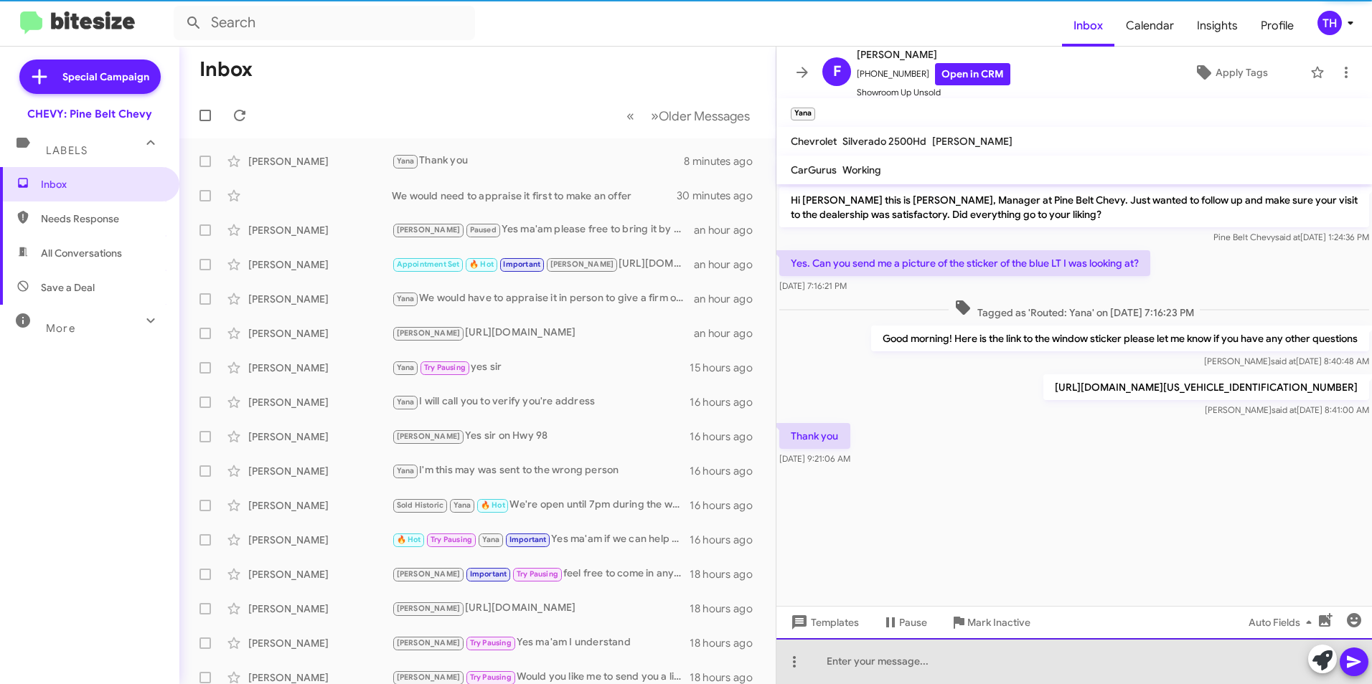
click at [851, 668] on div at bounding box center [1073, 662] width 595 height 46
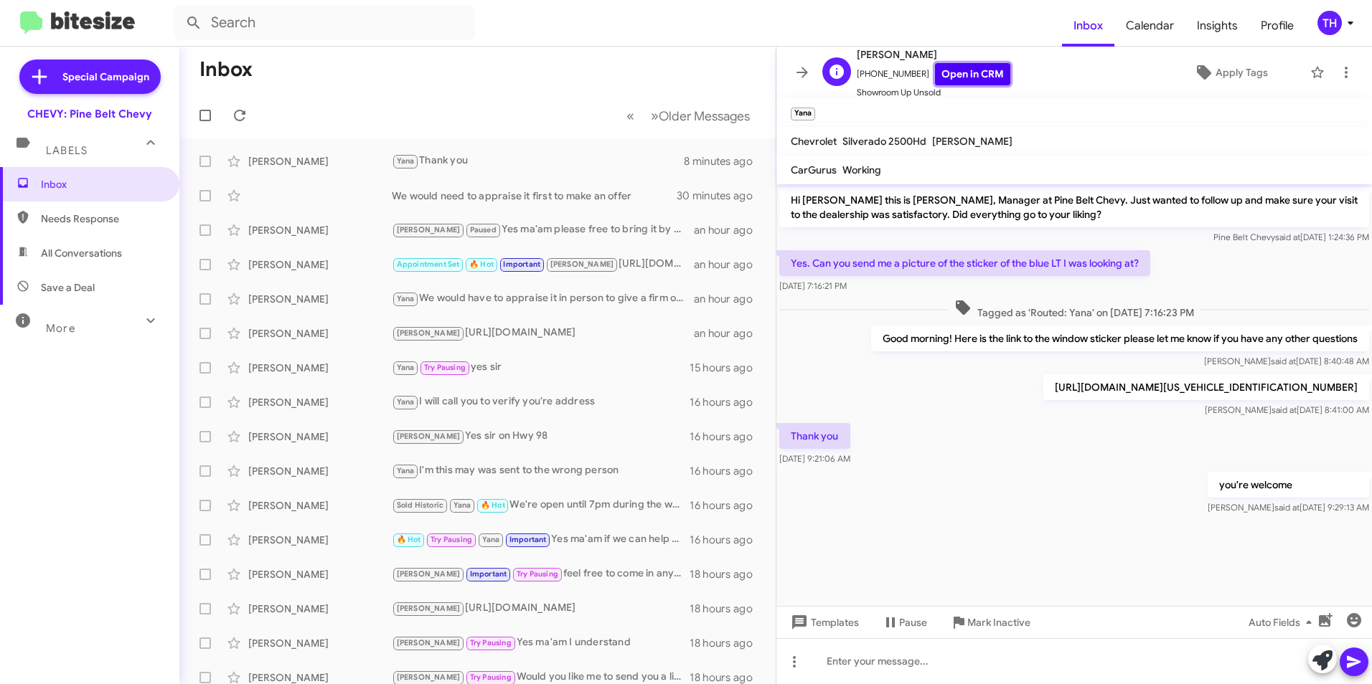
click at [995, 65] on link "Open in CRM" at bounding box center [972, 74] width 75 height 22
click at [867, 667] on div at bounding box center [1073, 662] width 595 height 46
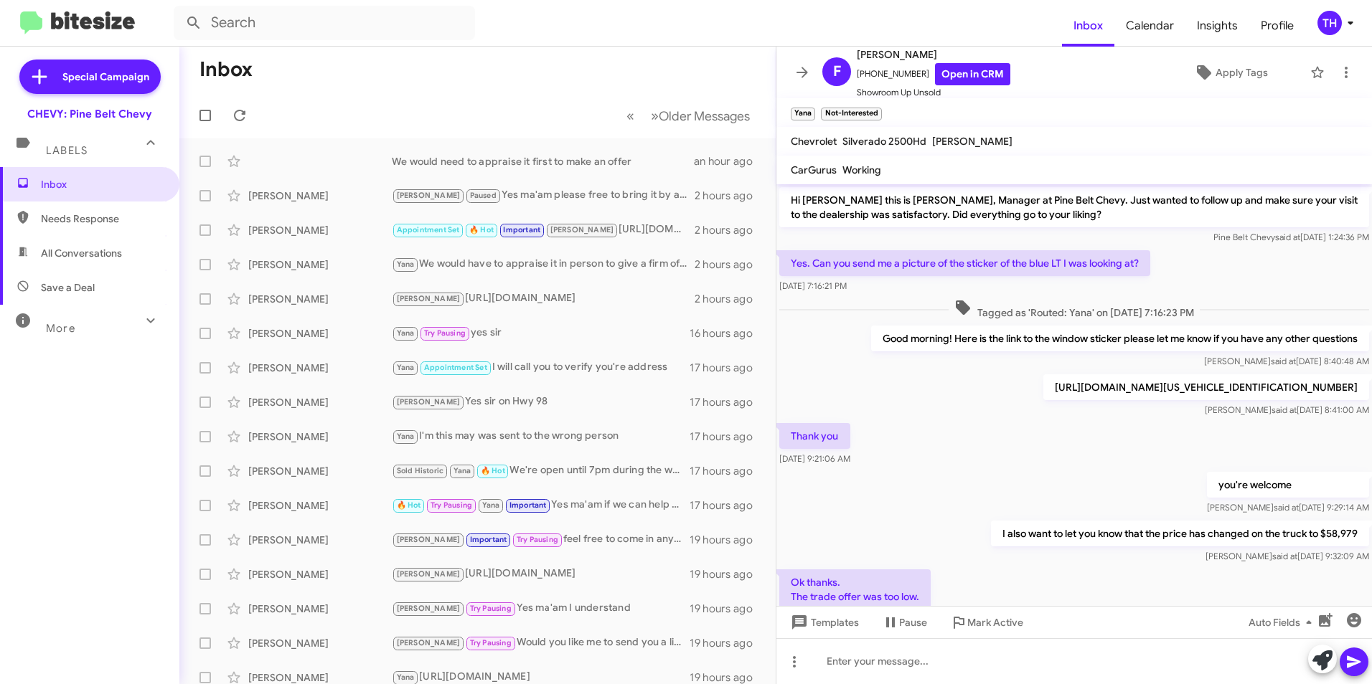
scroll to position [86, 0]
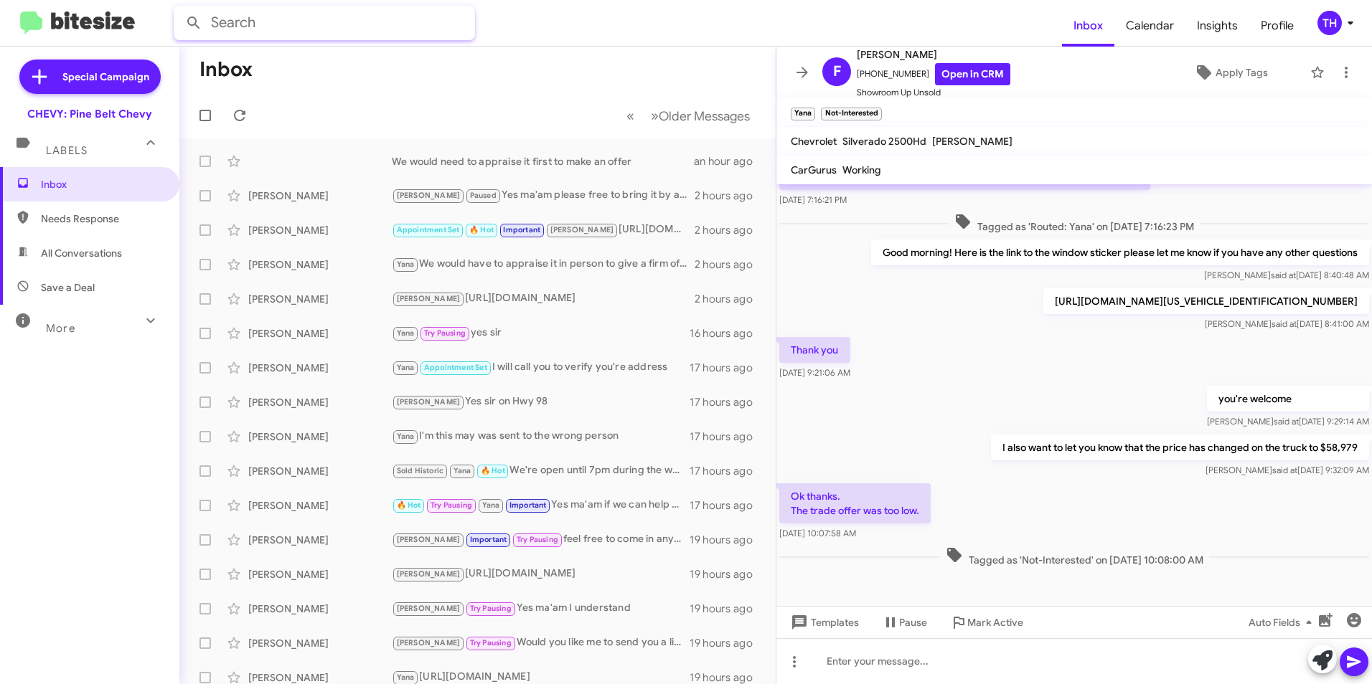
click at [338, 31] on input "text" at bounding box center [324, 23] width 301 height 34
type input "601-337-3792"
click at [179, 9] on button at bounding box center [193, 23] width 29 height 29
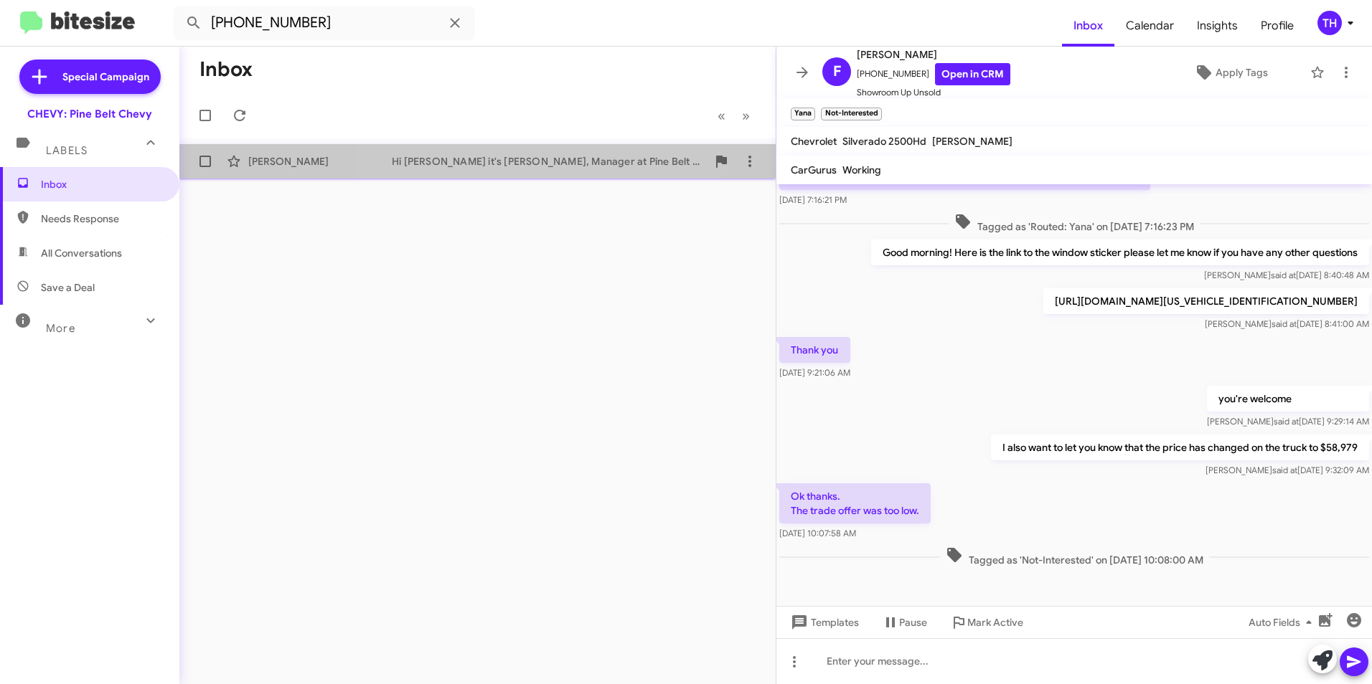
click at [475, 163] on div "Hi Erica it's Trina Harper, Manager at Pine Belt Chevy. Thanks again for reachi…" at bounding box center [549, 161] width 315 height 14
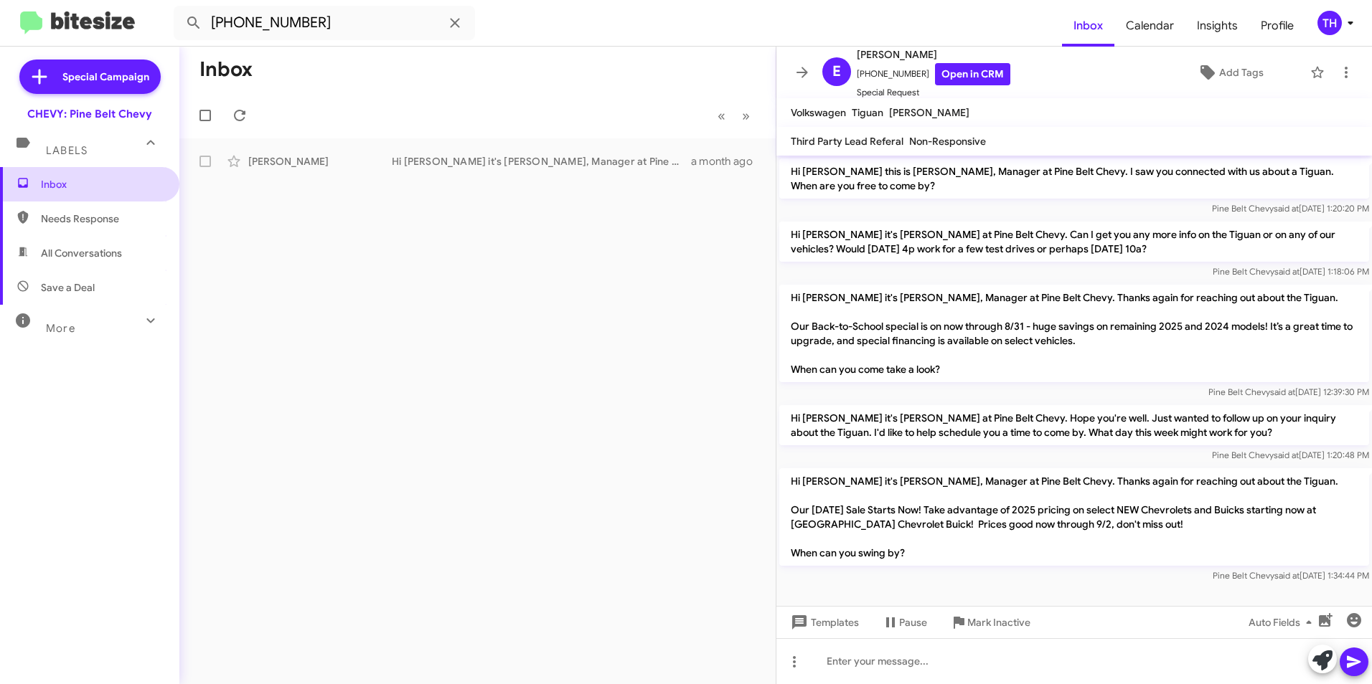
click at [56, 183] on span "Inbox" at bounding box center [102, 184] width 122 height 14
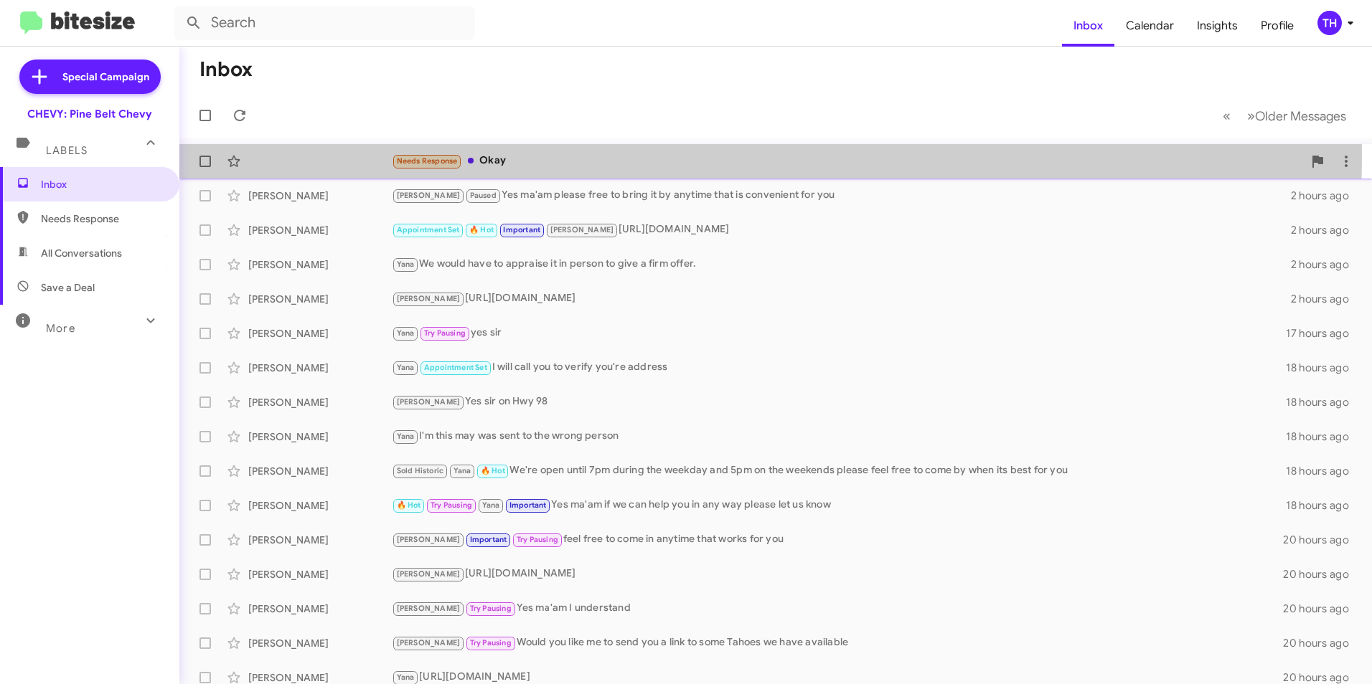
click at [551, 155] on div "Needs Response Okay" at bounding box center [847, 161] width 911 height 17
